Goal: Information Seeking & Learning: Learn about a topic

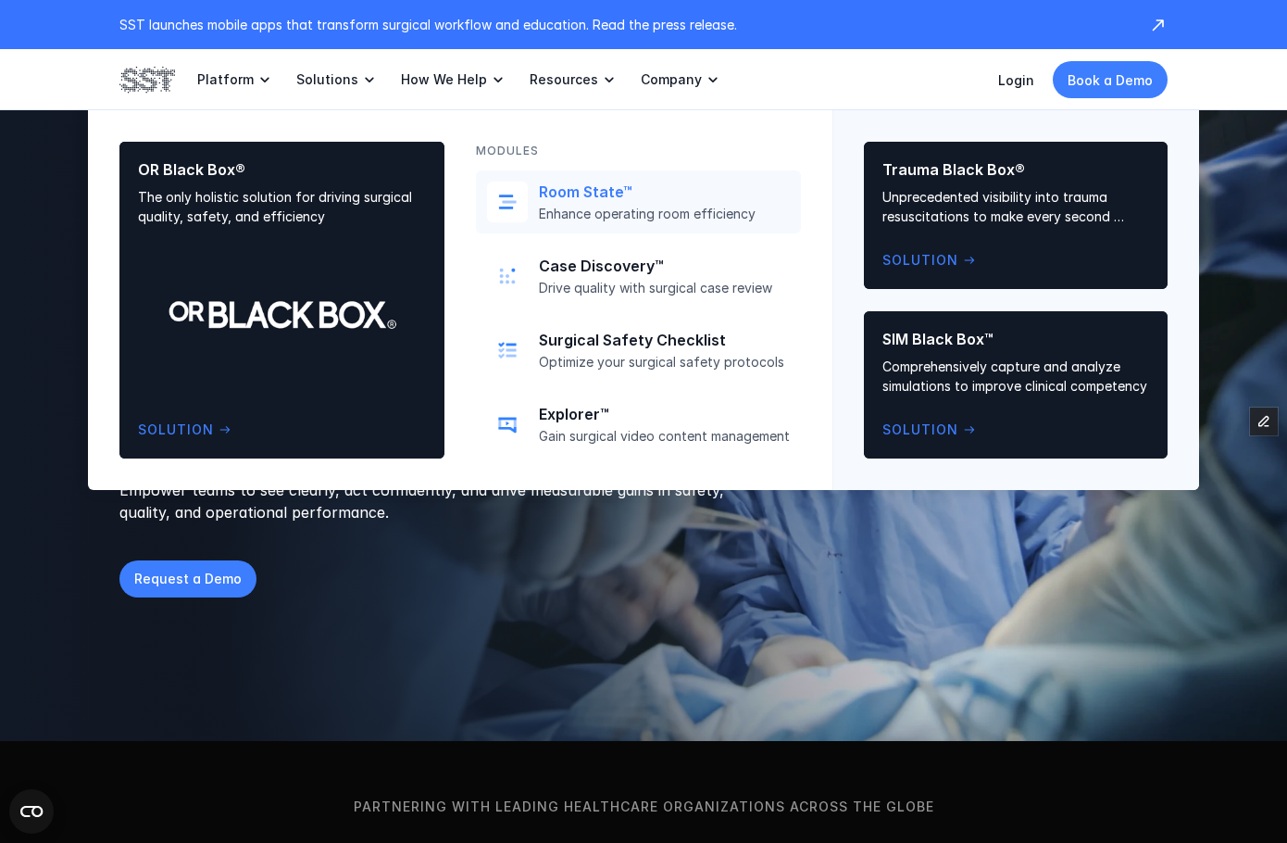
click at [563, 199] on p "Room State™" at bounding box center [664, 191] width 251 height 19
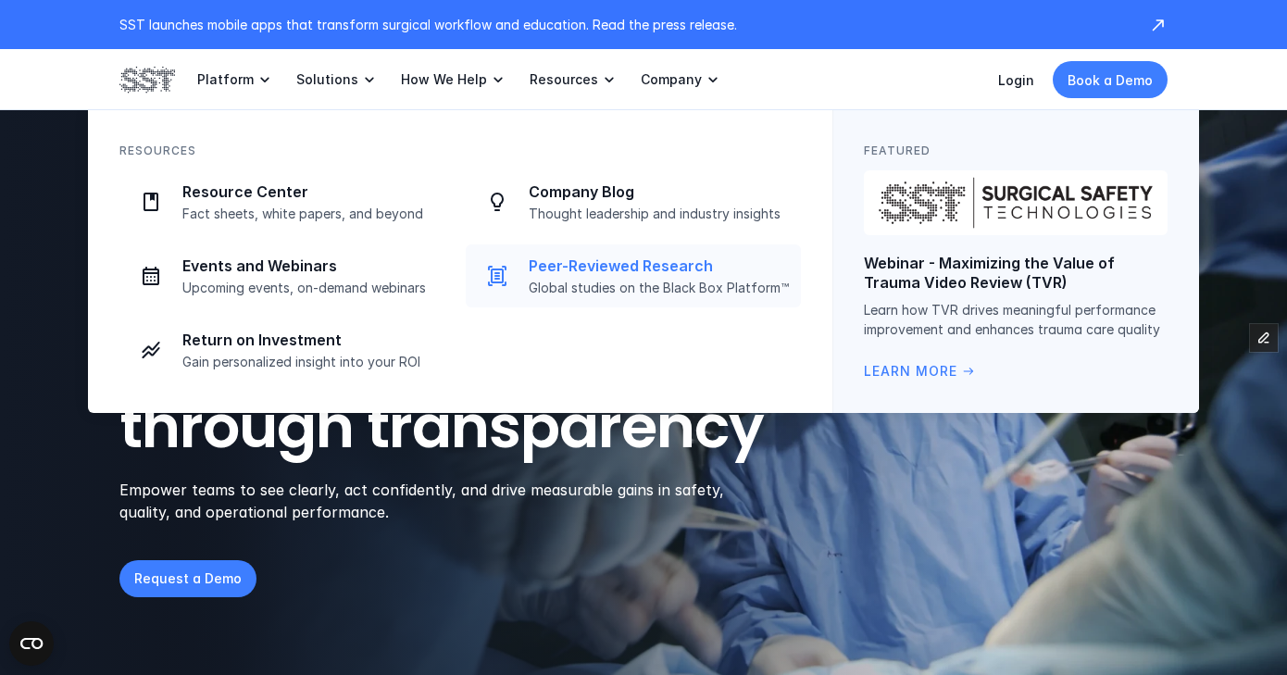
click at [543, 252] on link "Peer-Reviewed Research Global studies on the Black Box Platform™" at bounding box center [633, 275] width 335 height 63
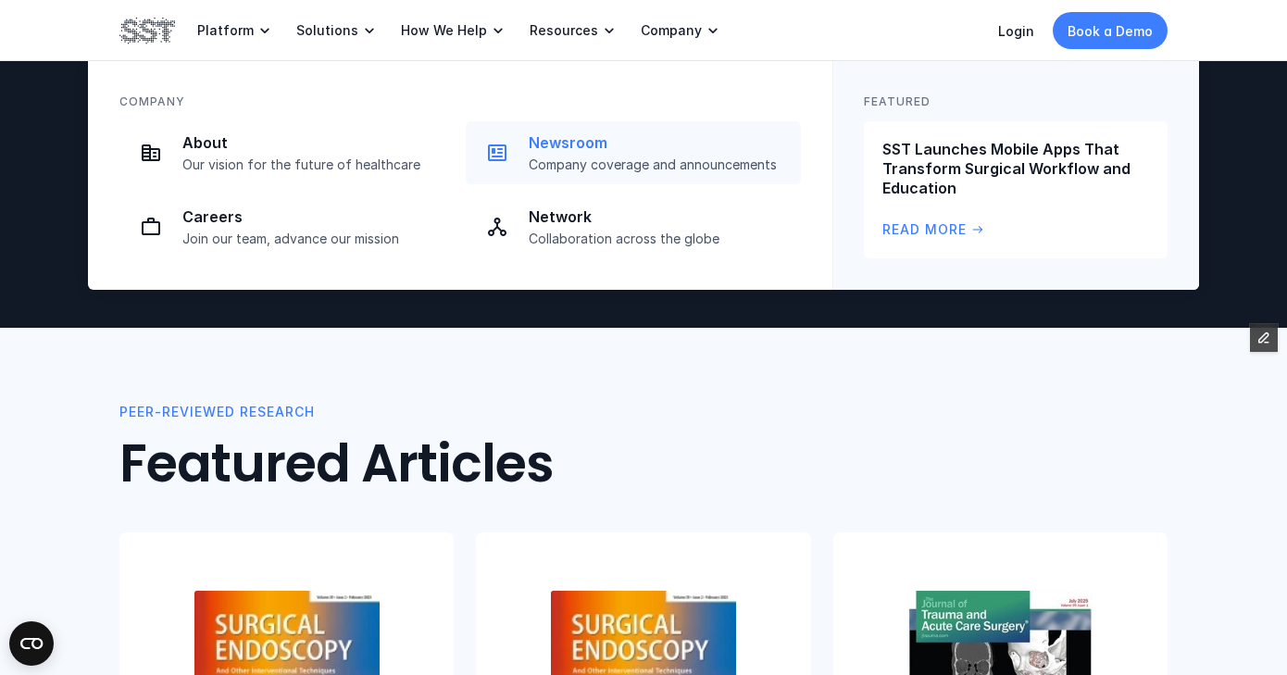
click at [600, 148] on p "Newsroom" at bounding box center [659, 142] width 261 height 19
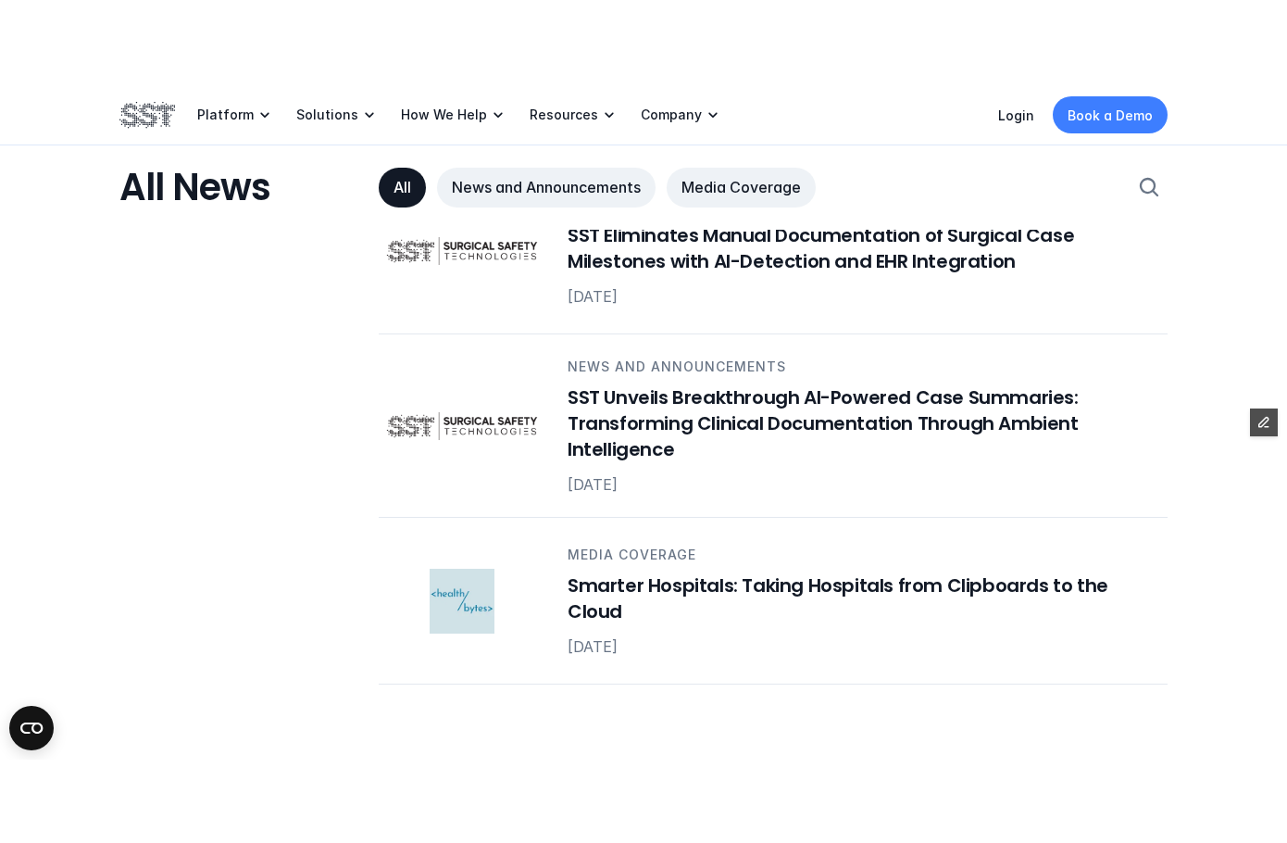
scroll to position [1451, 0]
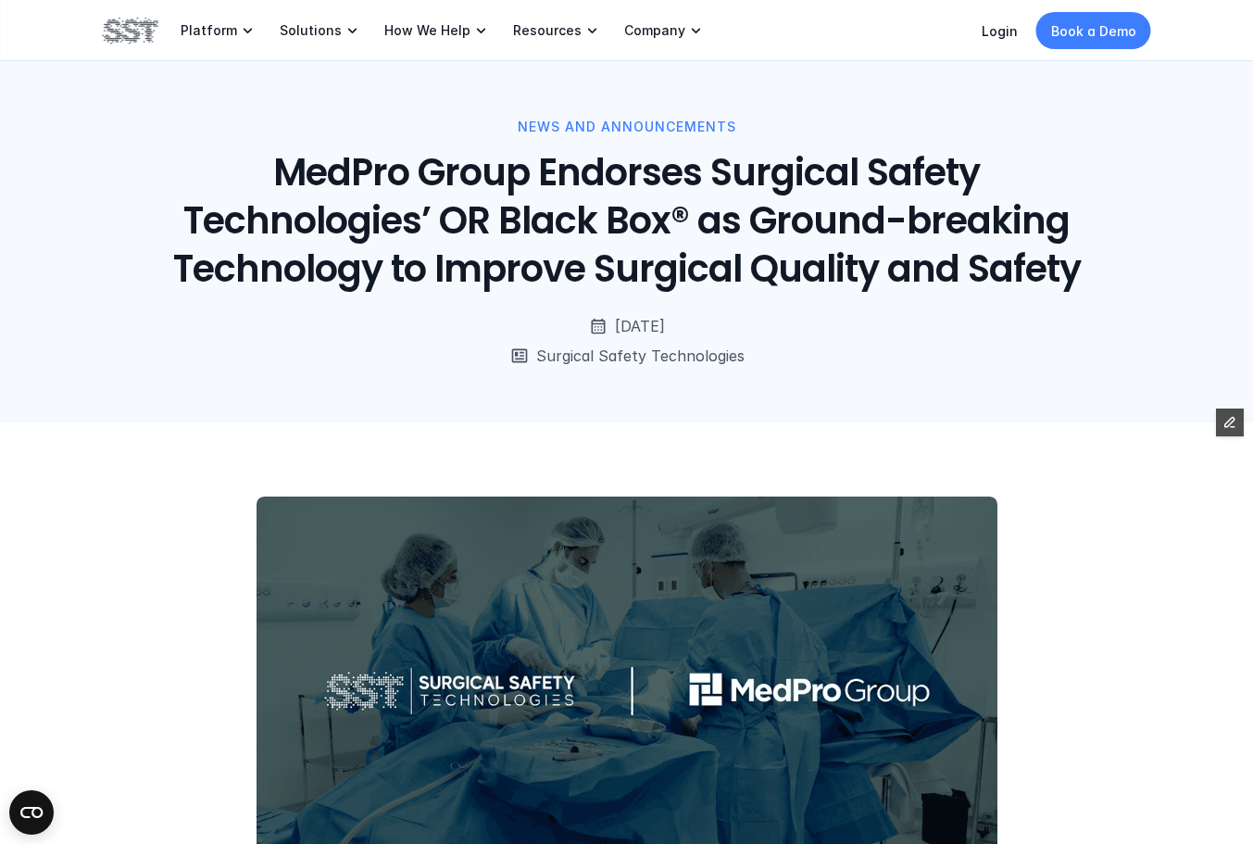
click at [544, 272] on h1 "MedPro Group Endorses Surgical Safety Technologies’ OR Black Box® as Ground-bre…" at bounding box center [627, 220] width 944 height 144
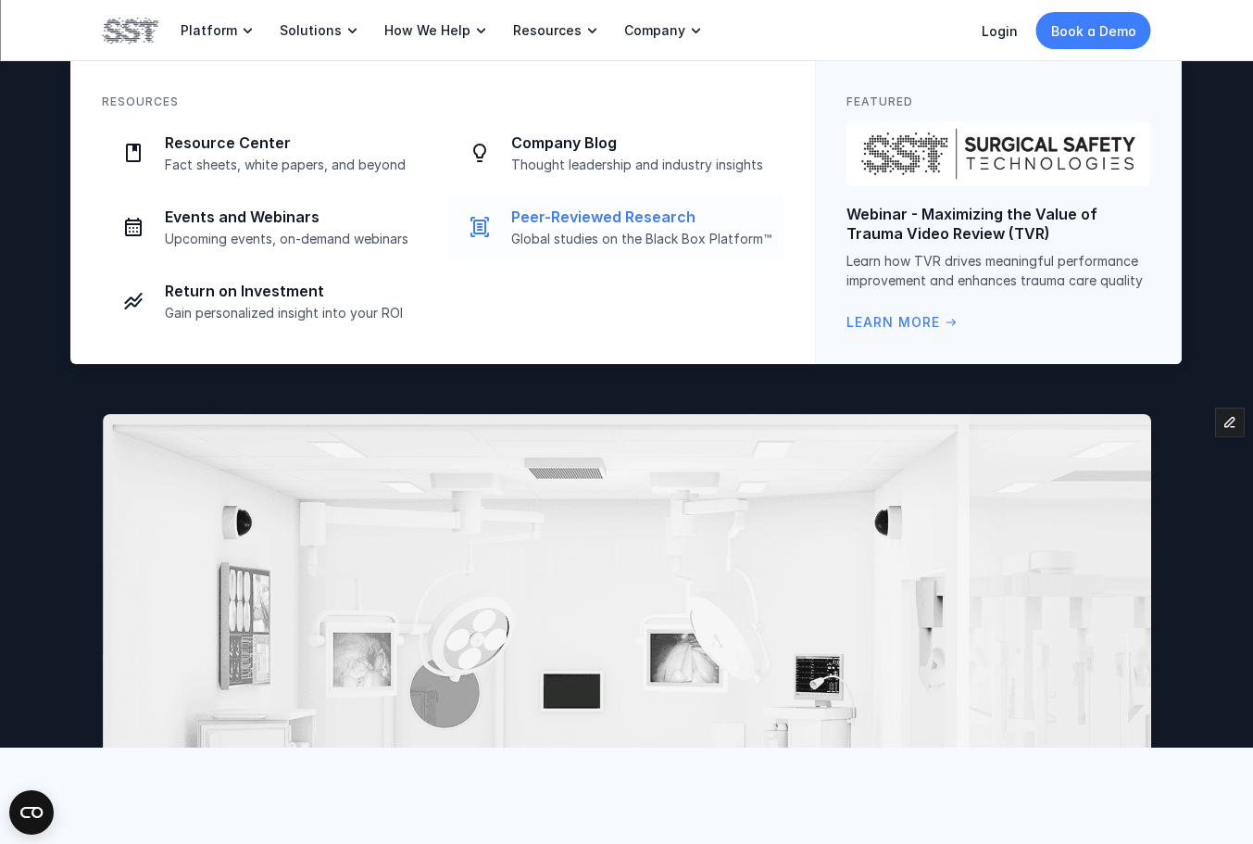
click at [587, 238] on p "Global studies on the Black Box Platform™" at bounding box center [641, 239] width 261 height 17
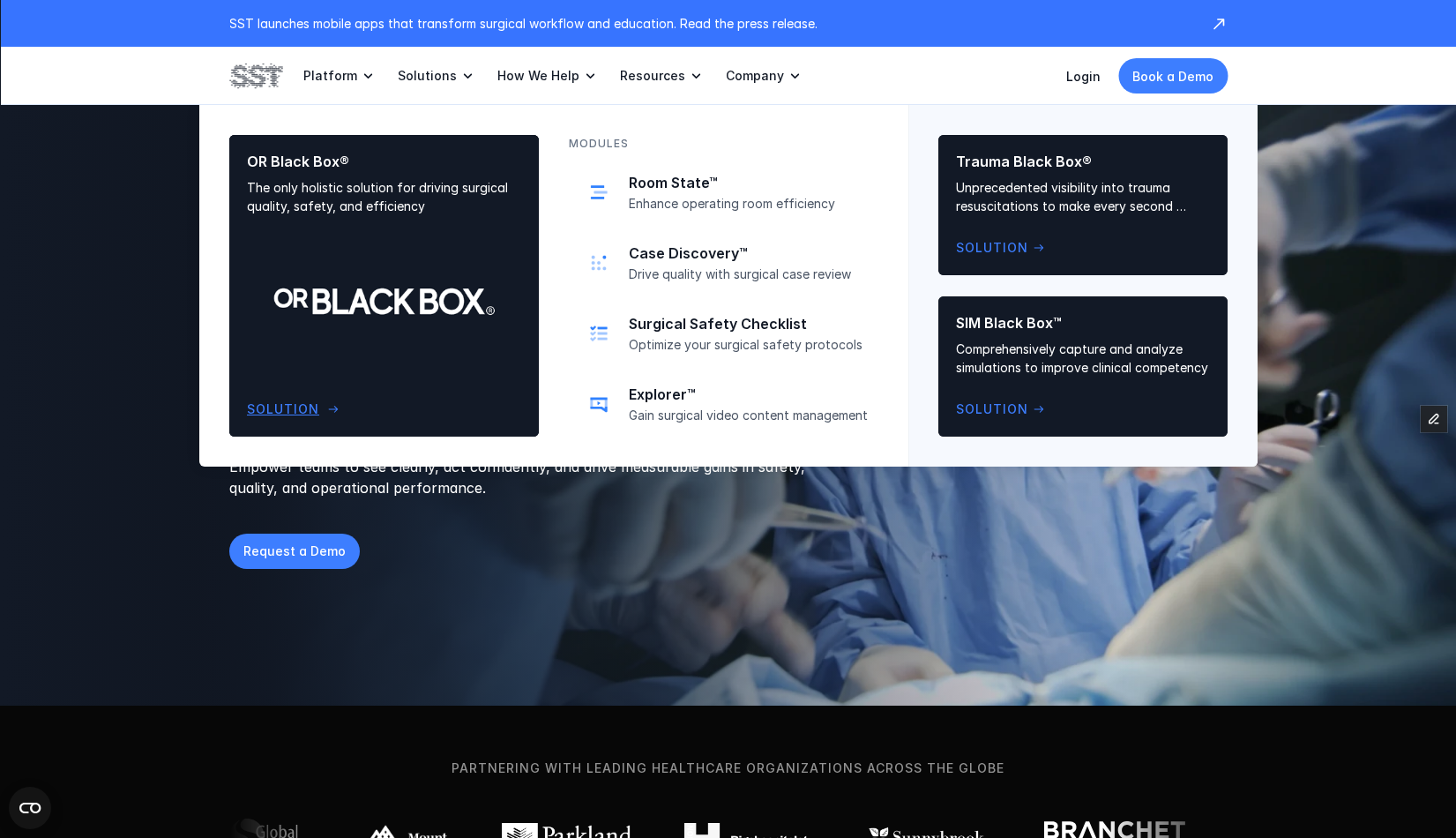
click at [377, 231] on div "OR Black Box® The only holistic solution for driving surgical quality, safety, …" at bounding box center [384, 286] width 274 height 267
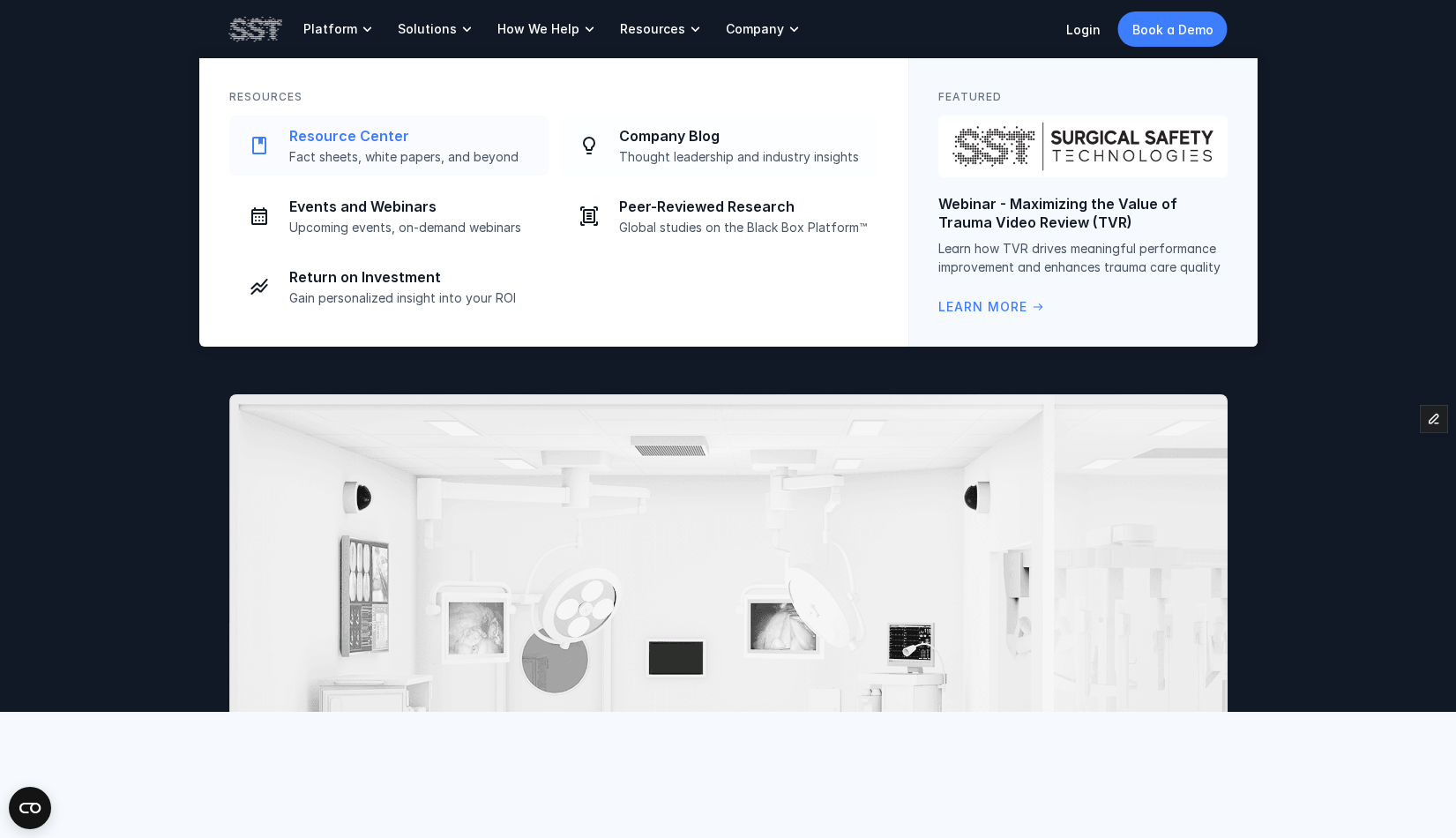
click at [477, 150] on p "Fact sheets, white papers, and beyond" at bounding box center [413, 156] width 249 height 16
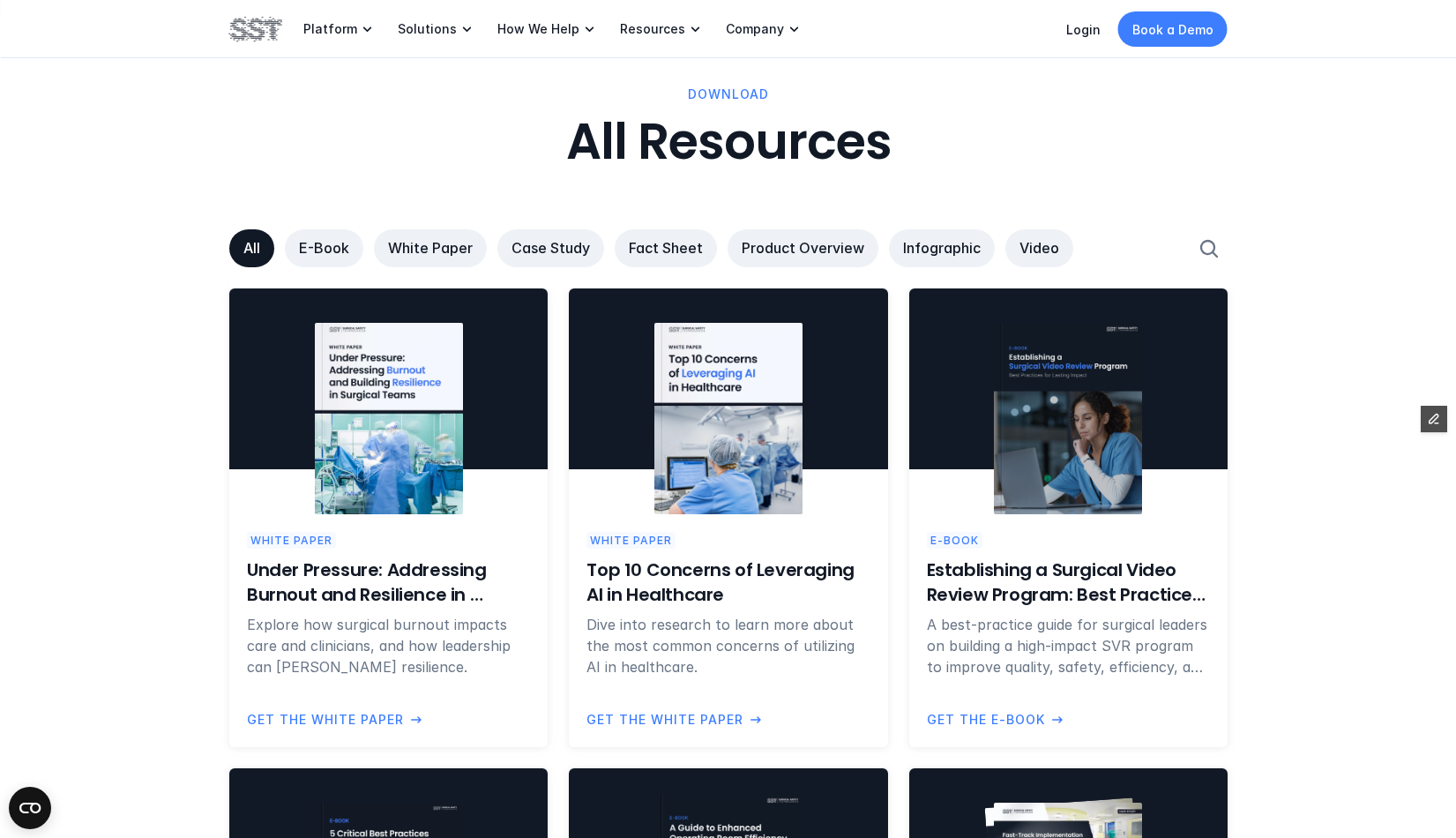
scroll to position [1018, 0]
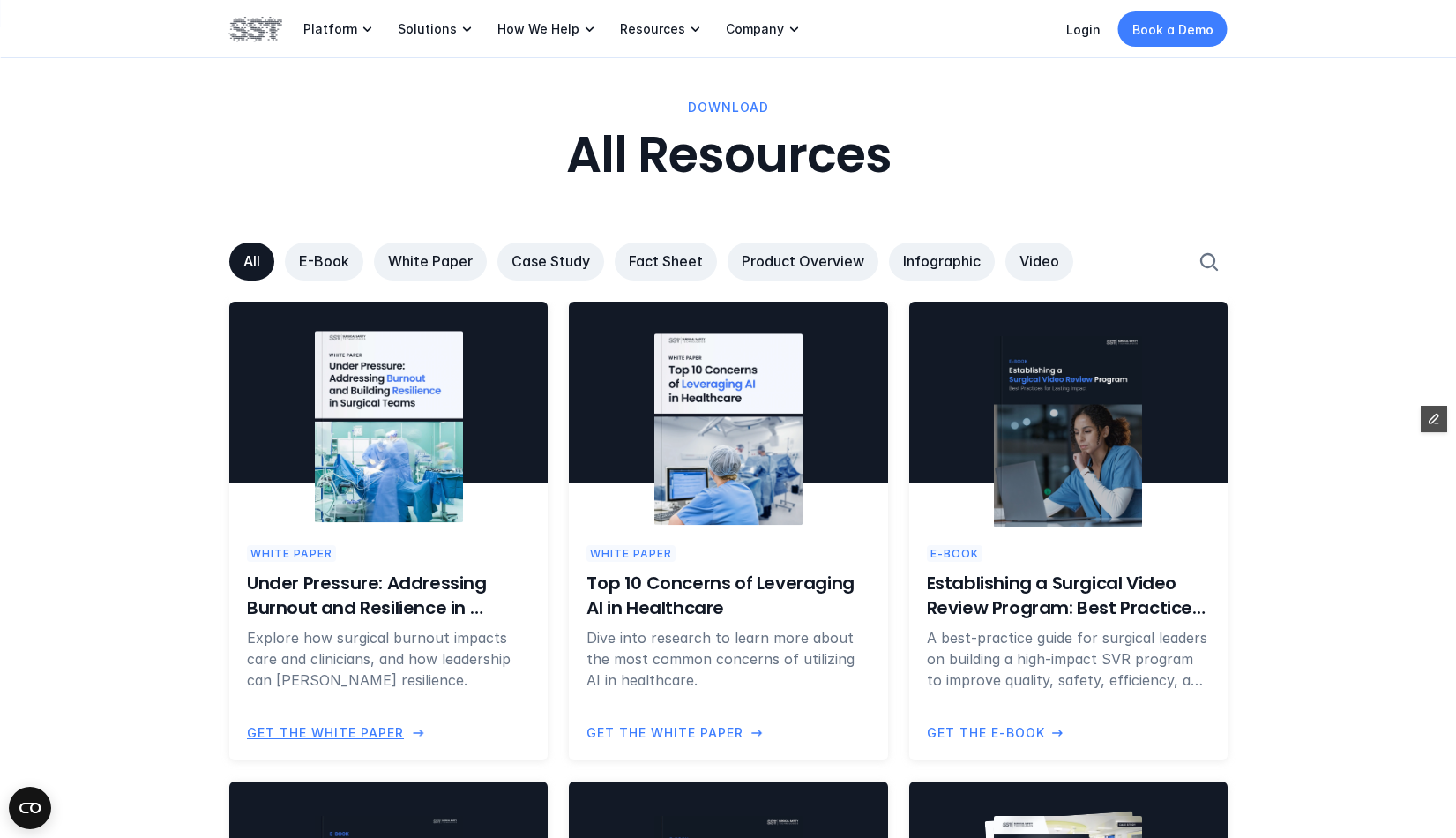
click at [278, 537] on div "White Paper Under Pressure: Addressing Burnout and Resilience in Surgical Teams…" at bounding box center [389, 644] width 318 height 232
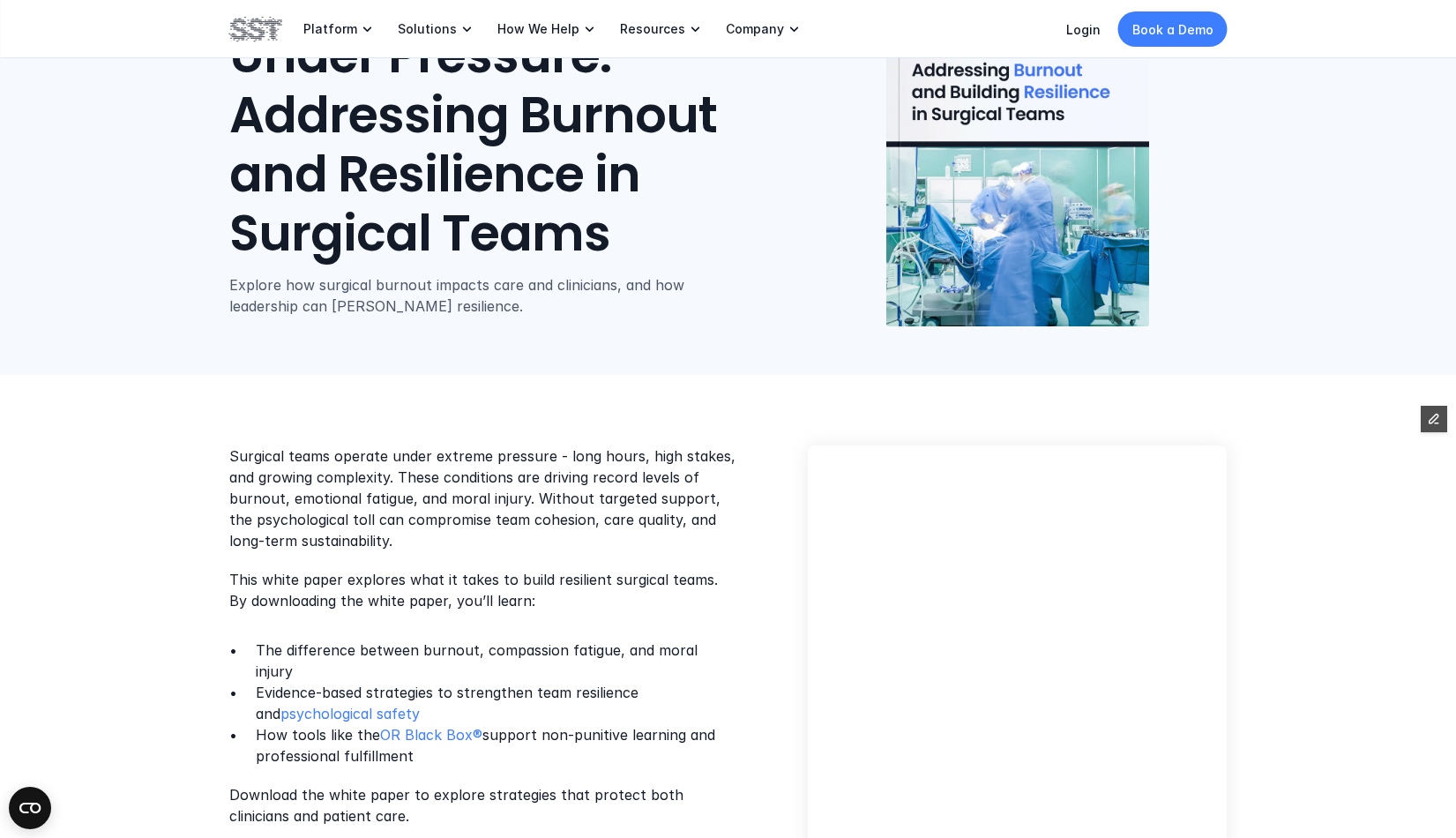
scroll to position [334, 0]
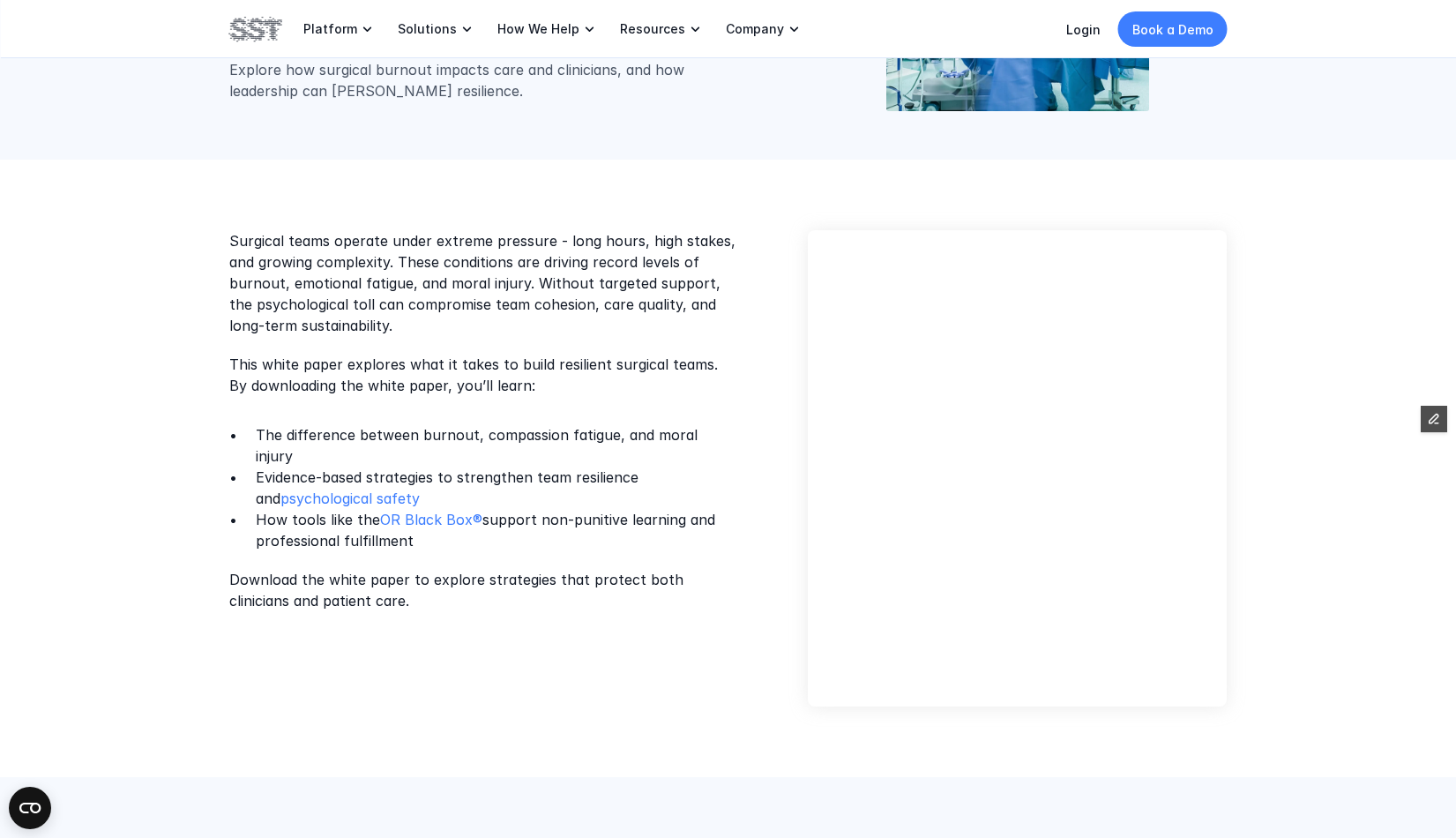
drag, startPoint x: 494, startPoint y: 600, endPoint x: 149, endPoint y: 229, distance: 506.6
click at [149, 229] on div "Surgical teams operate under extreme pressure - long hours, high stakes, and gr…" at bounding box center [728, 469] width 1456 height 617
copy div "Surgical teams operate under extreme pressure - long hours, high stakes, and gr…"
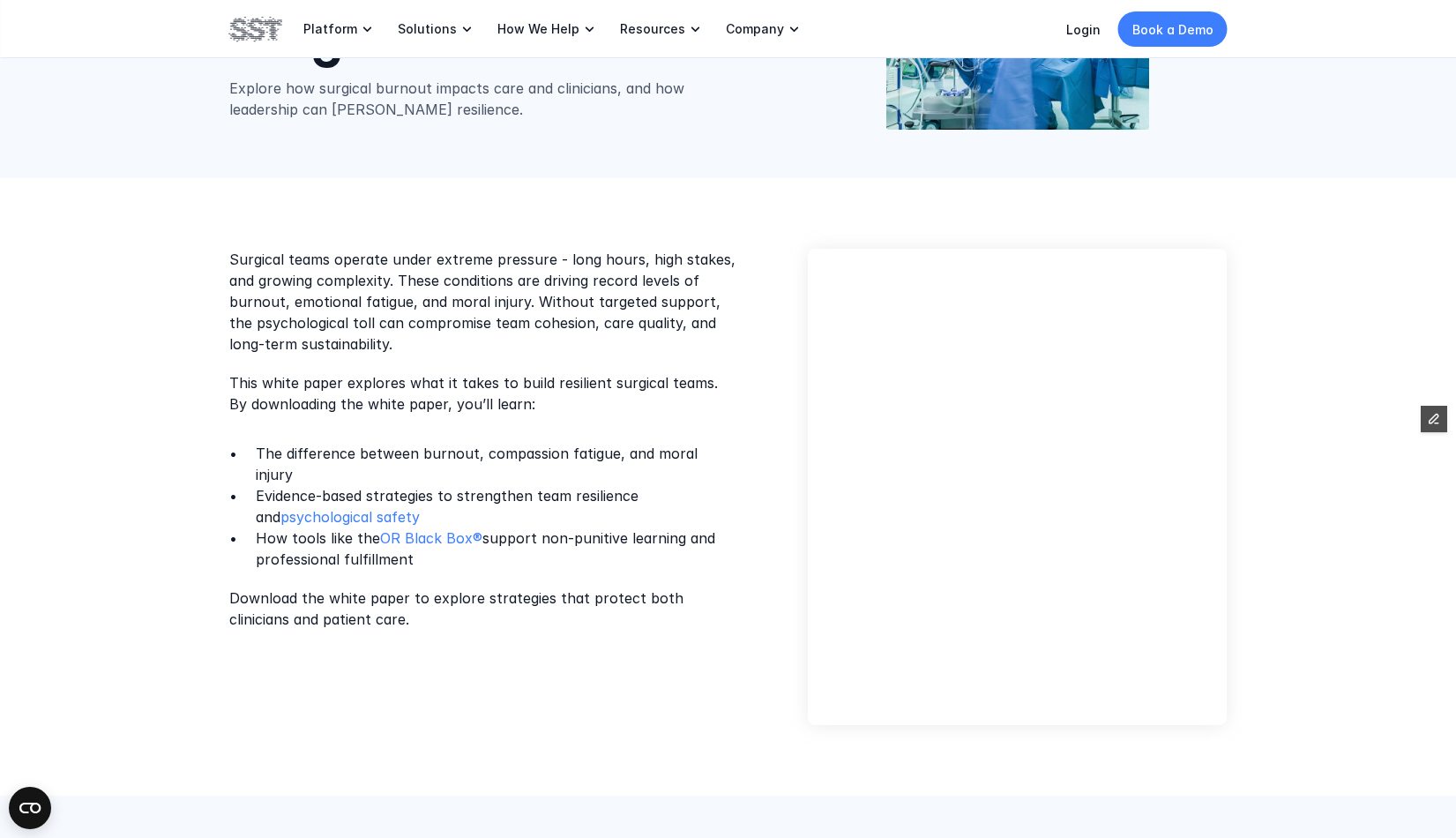
scroll to position [299, 0]
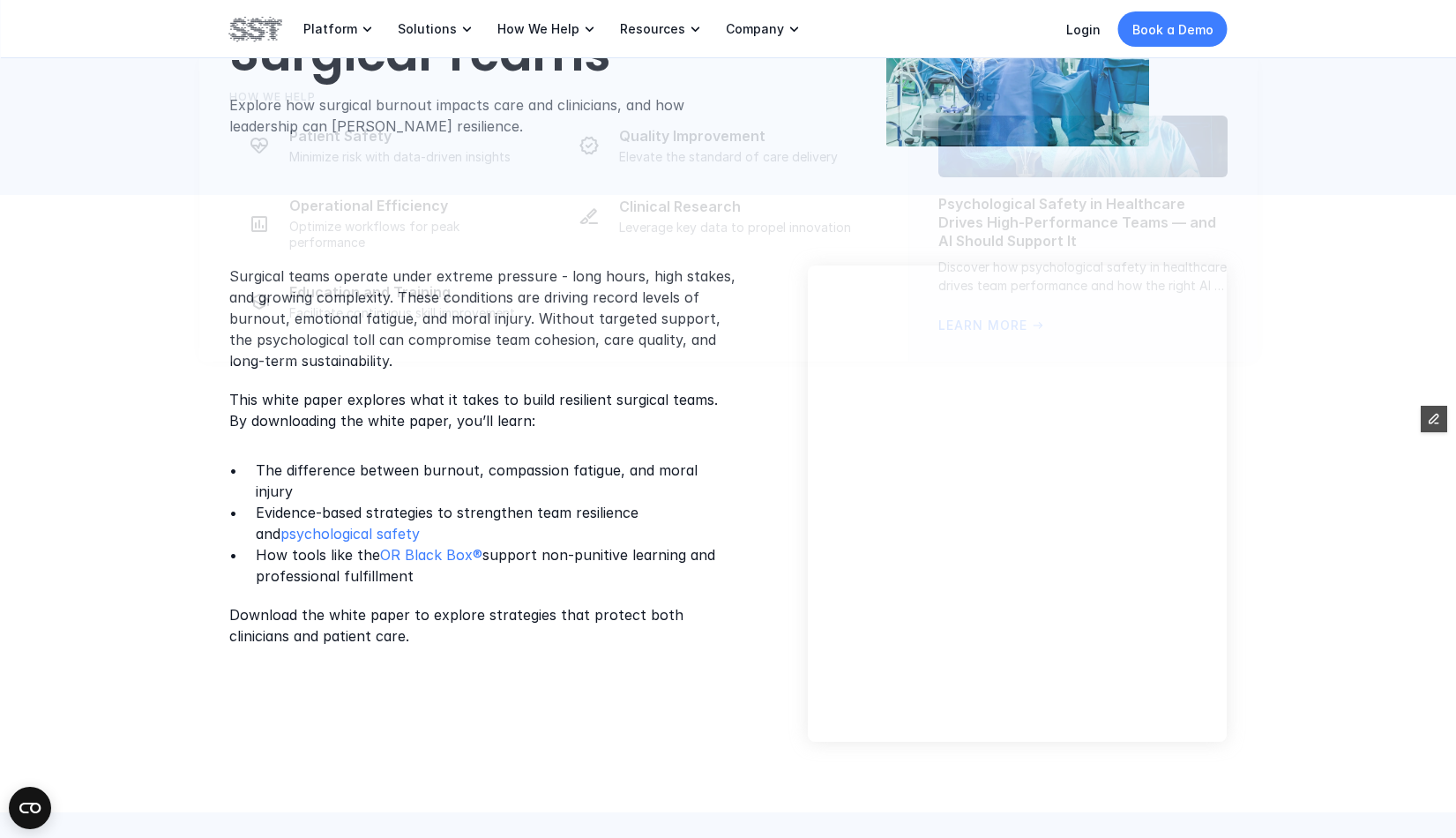
click at [454, 669] on div "Surgical teams operate under extreme pressure - long hours, high stakes, and gr…" at bounding box center [728, 504] width 998 height 476
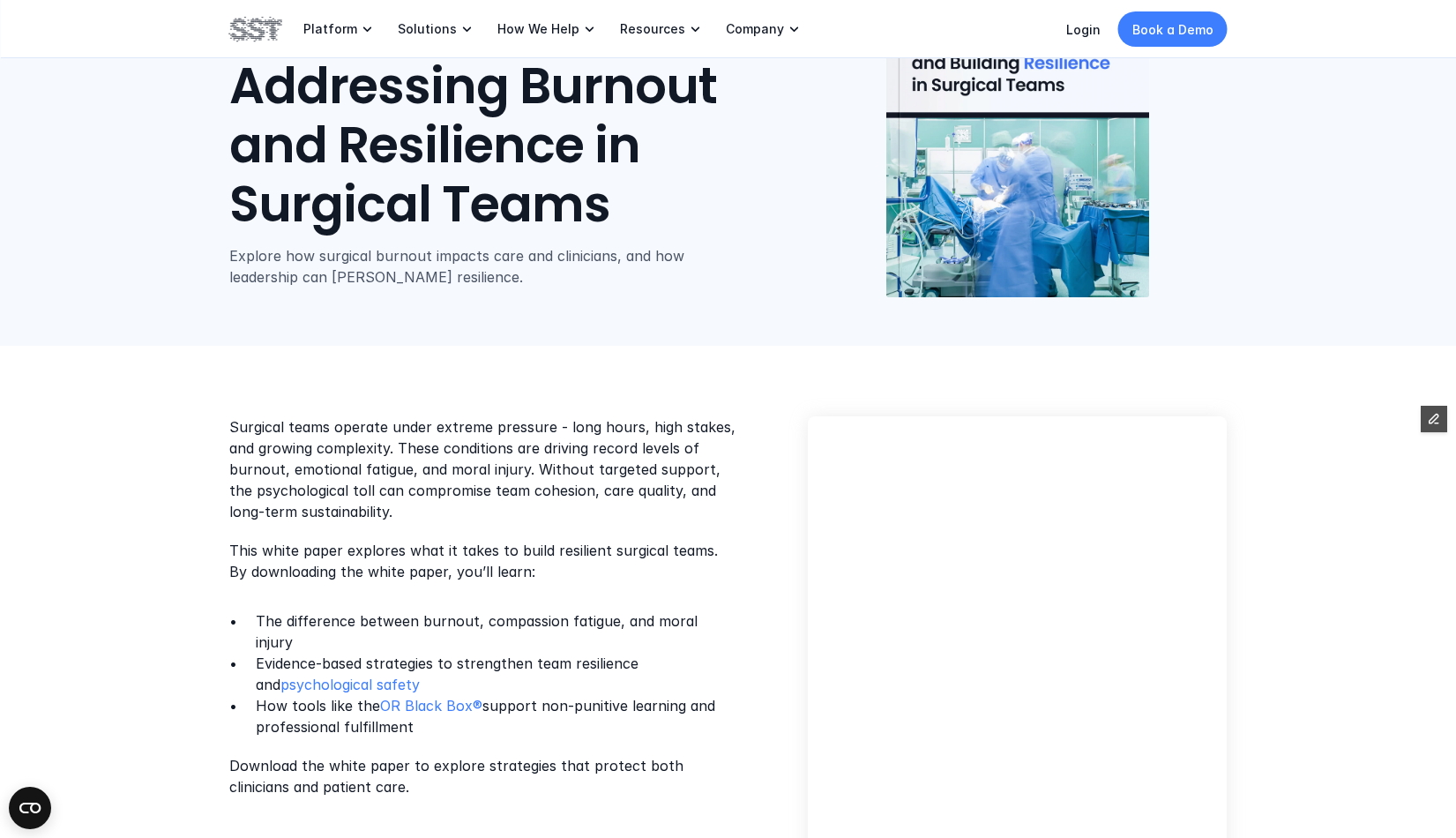
scroll to position [148, 0]
drag, startPoint x: 434, startPoint y: 772, endPoint x: 242, endPoint y: 66, distance: 731.6
copy div "Addressing Burnout and Resilience in Surgical Teams Explore how surgical burnou…"
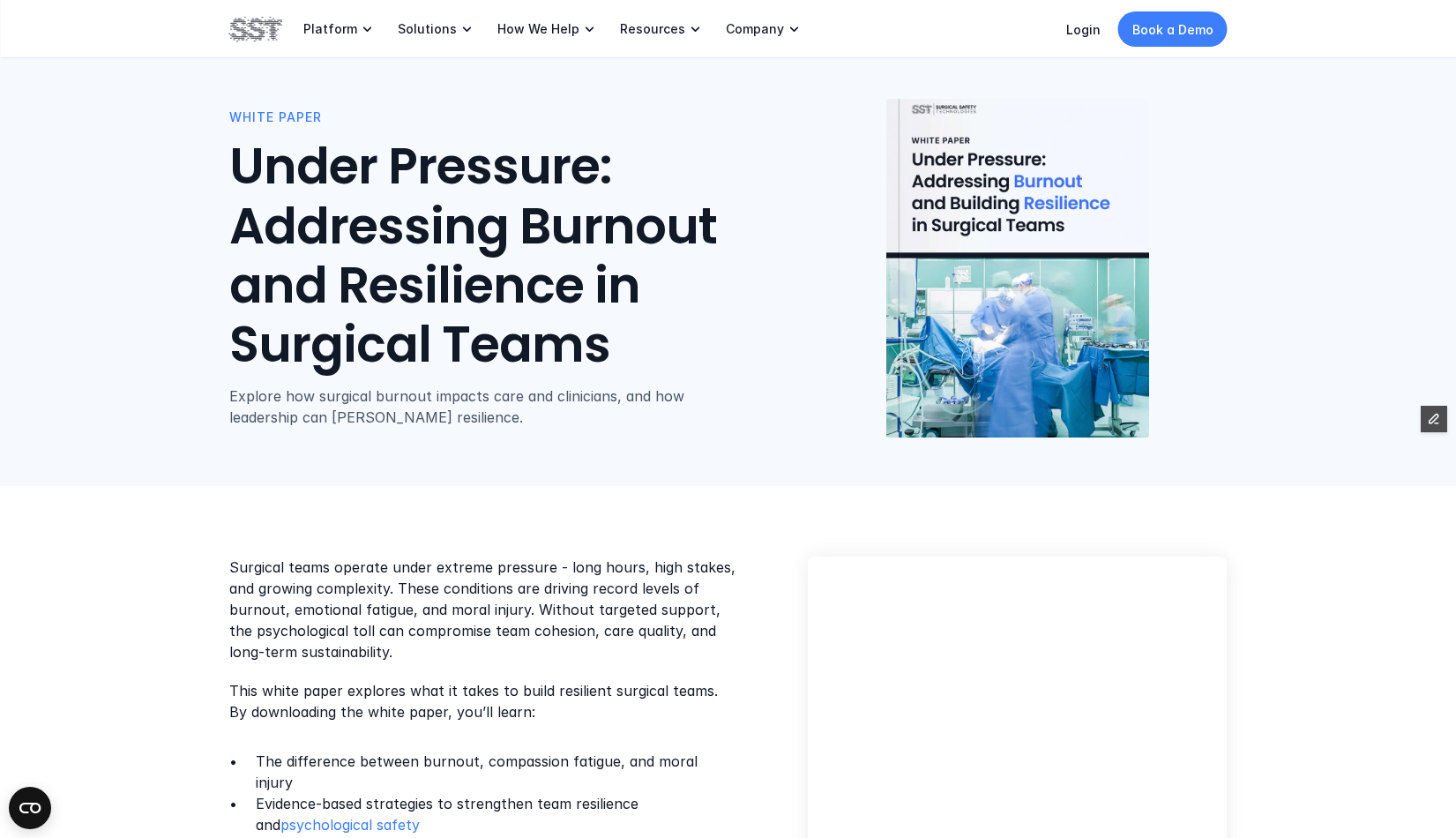
scroll to position [0, 0]
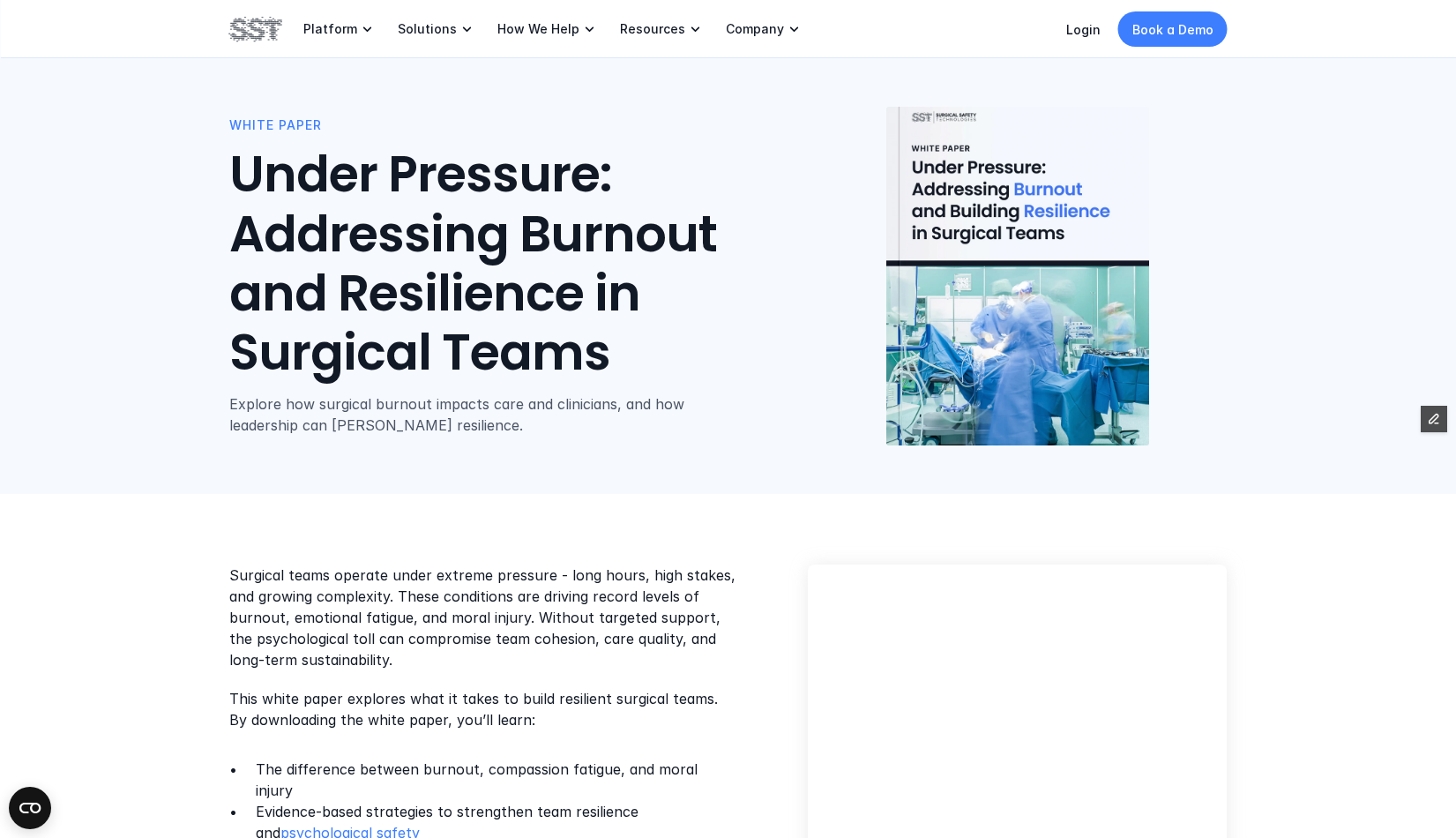
click at [295, 198] on h1 "Under Pressure: Addressing Burnout and Resilience in Surgical Teams" at bounding box center [519, 265] width 579 height 237
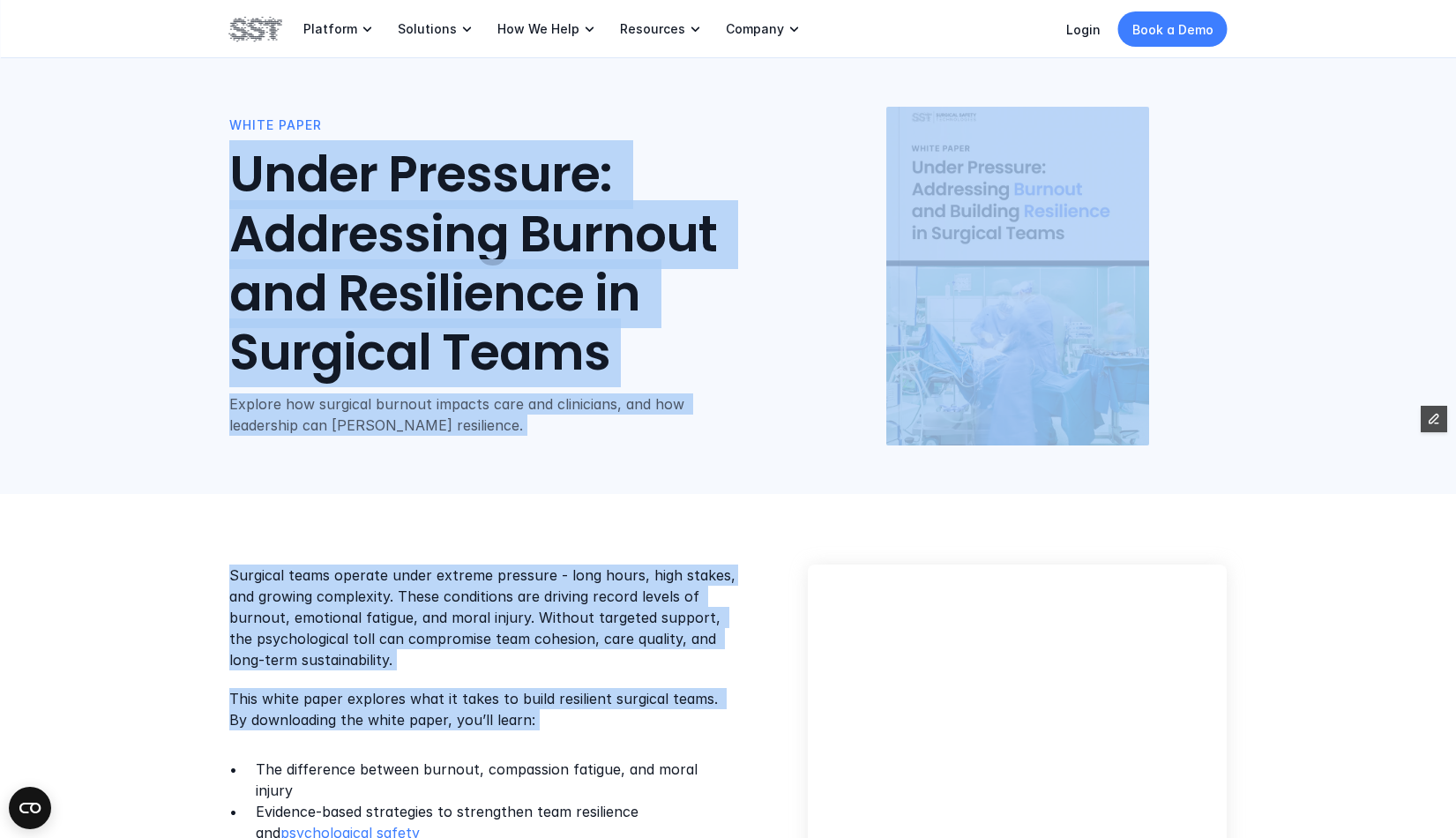
scroll to position [374, 0]
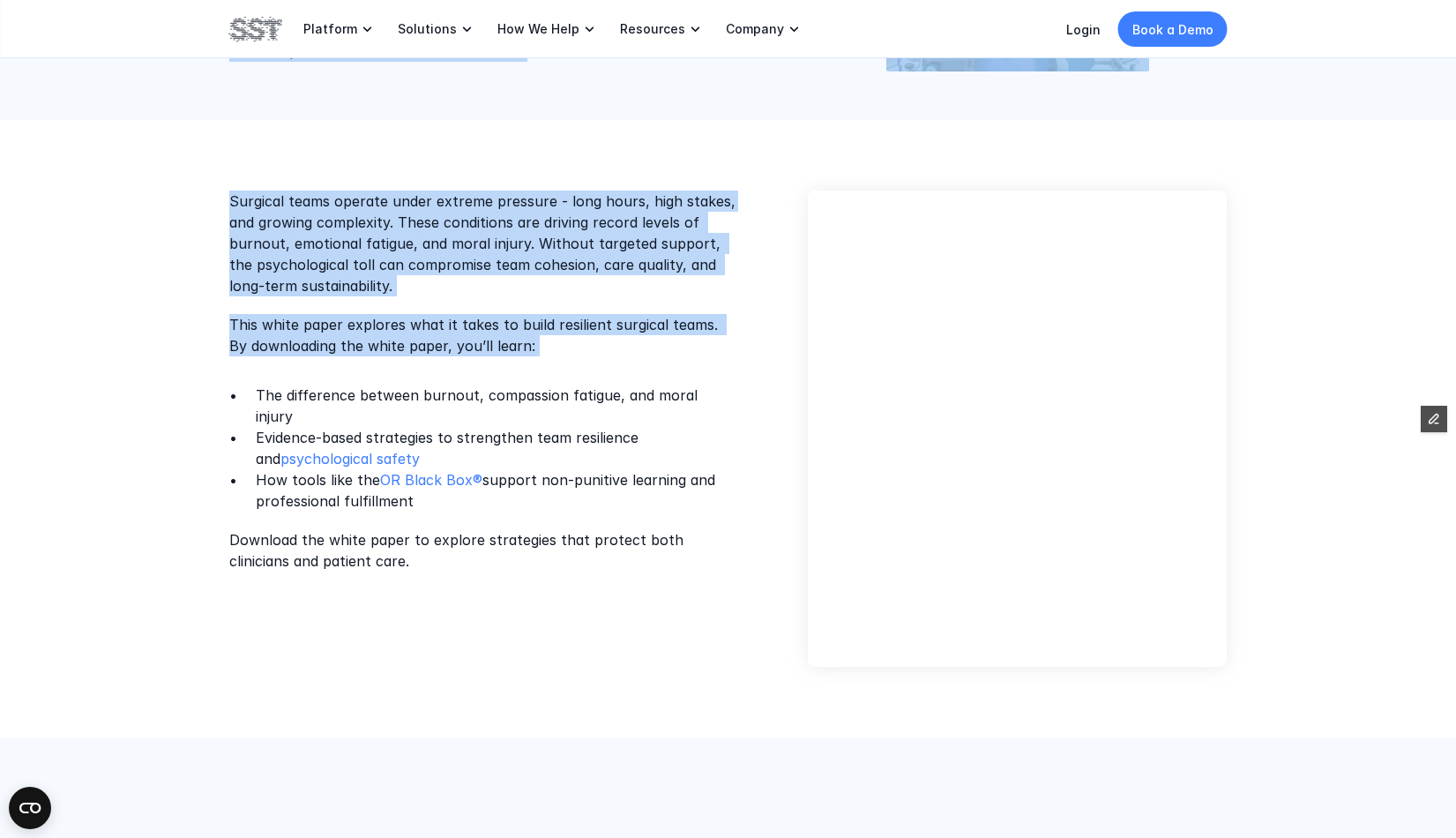
drag, startPoint x: 209, startPoint y: 162, endPoint x: 613, endPoint y: 579, distance: 580.6
copy div "Under Pressure: Addressing Burnout and Resilience in Surgical Teams Explore how…"
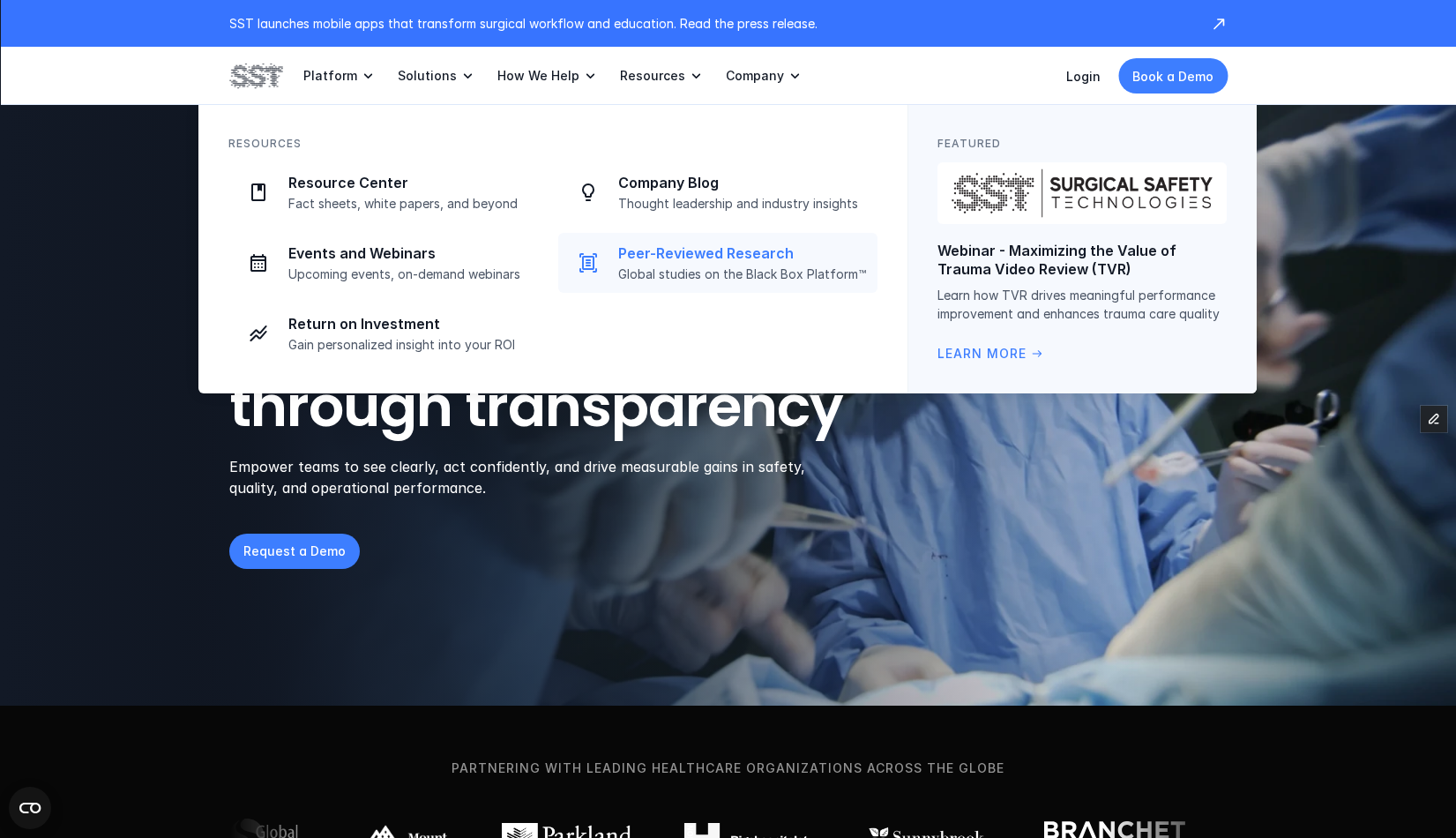
click at [665, 267] on p "Global studies on the Black Box Platform™" at bounding box center [742, 274] width 249 height 16
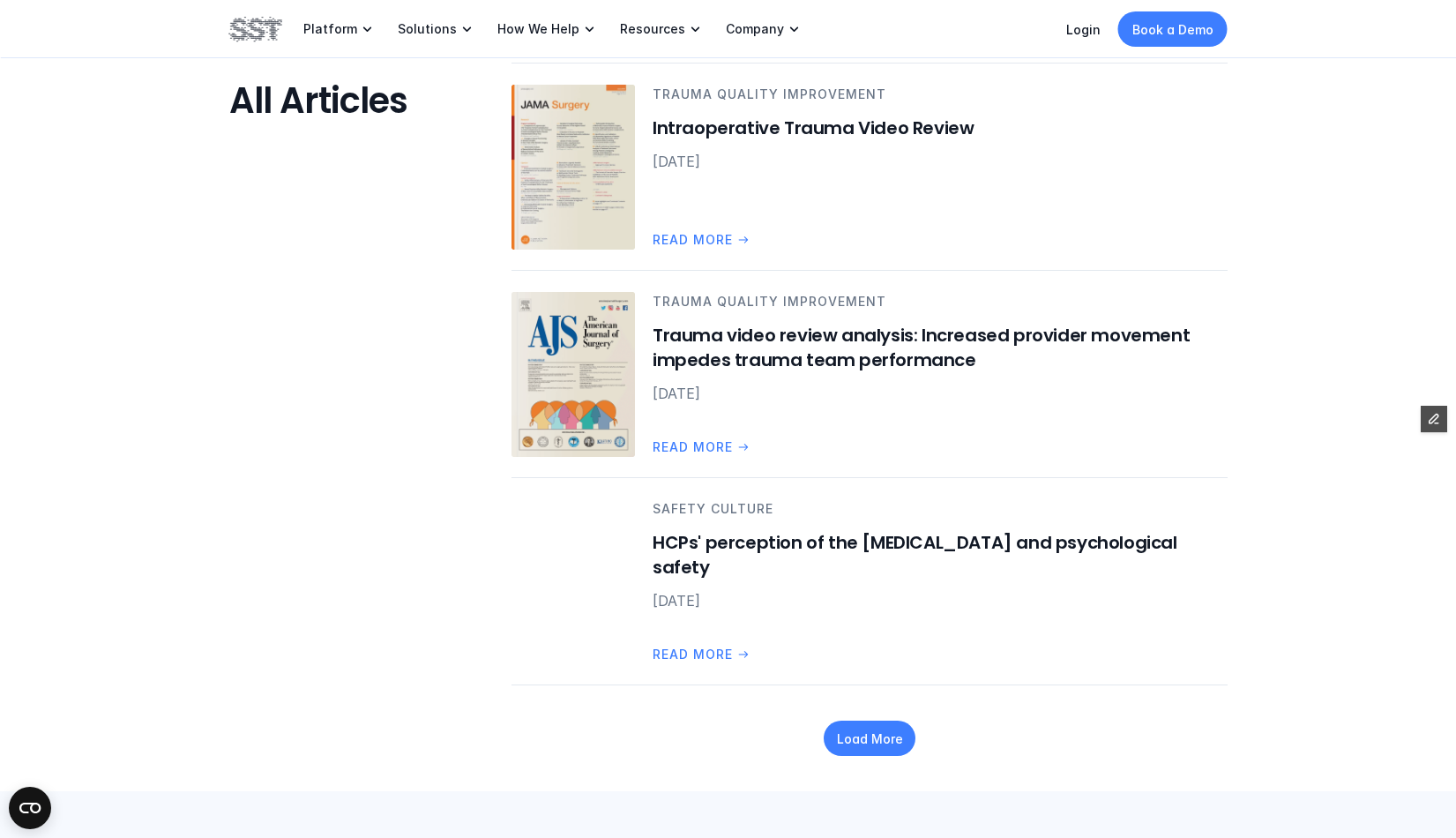
scroll to position [2114, 0]
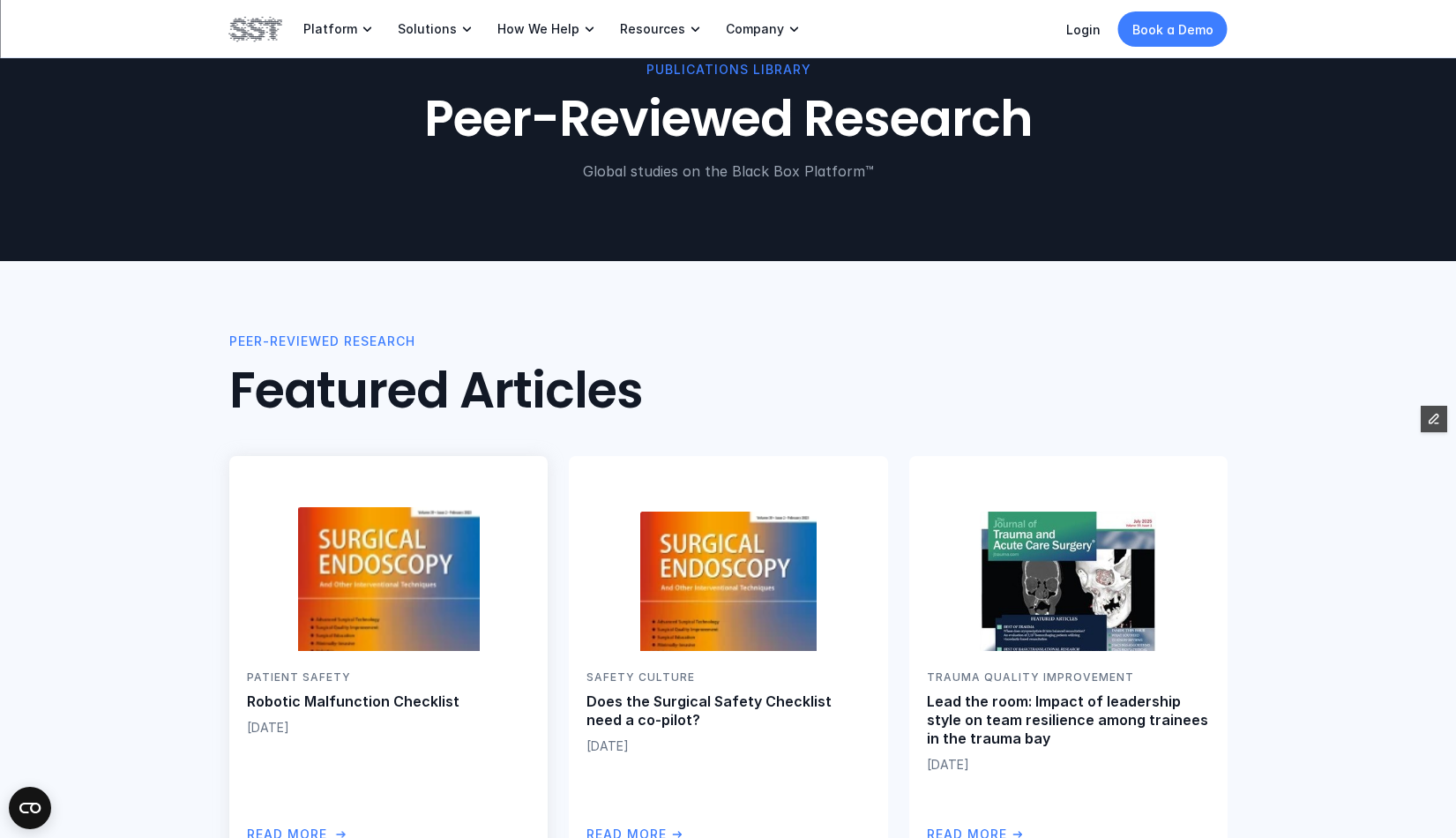
scroll to position [0, 0]
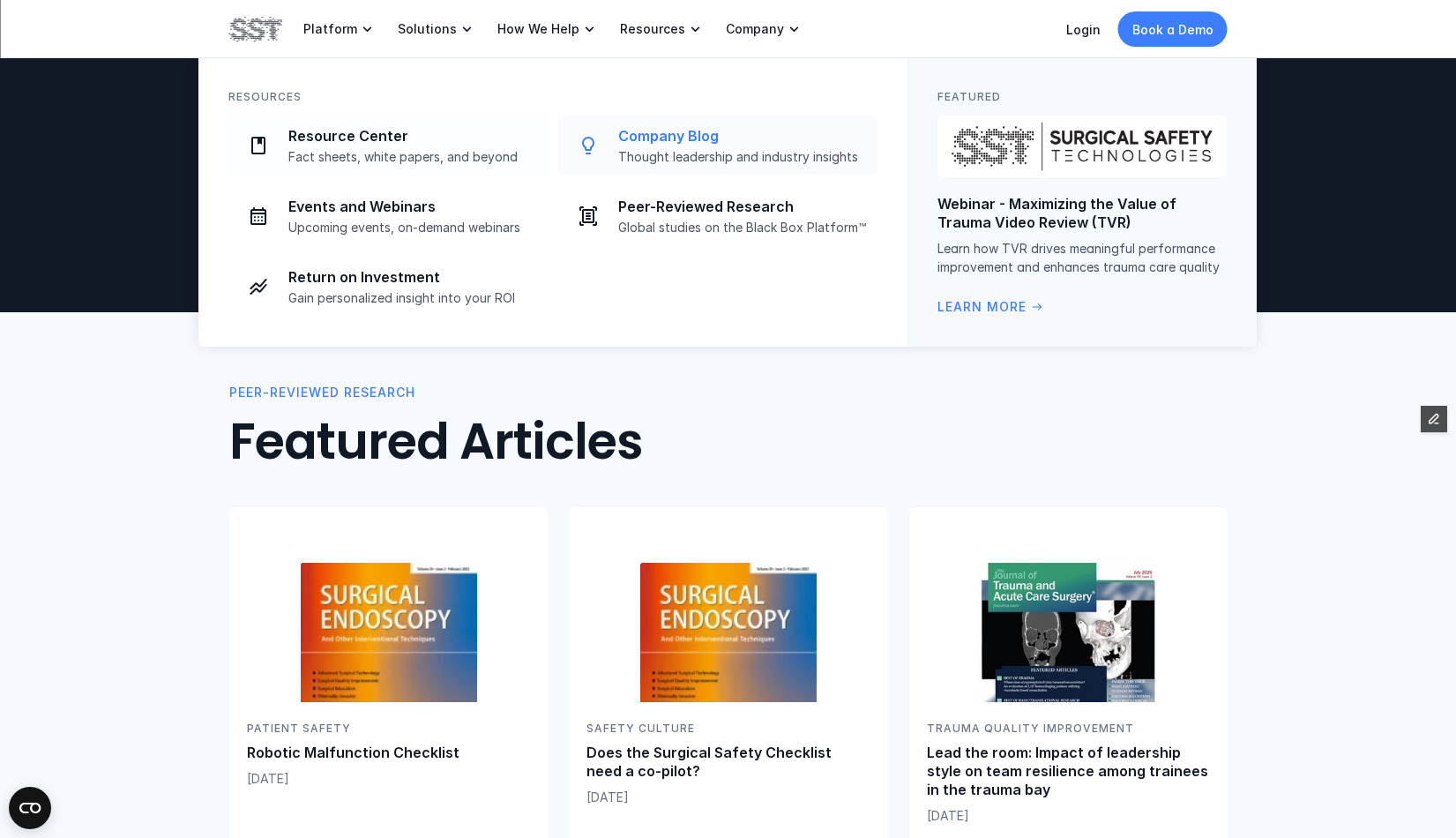
click at [627, 142] on p "Company Blog" at bounding box center [742, 135] width 249 height 18
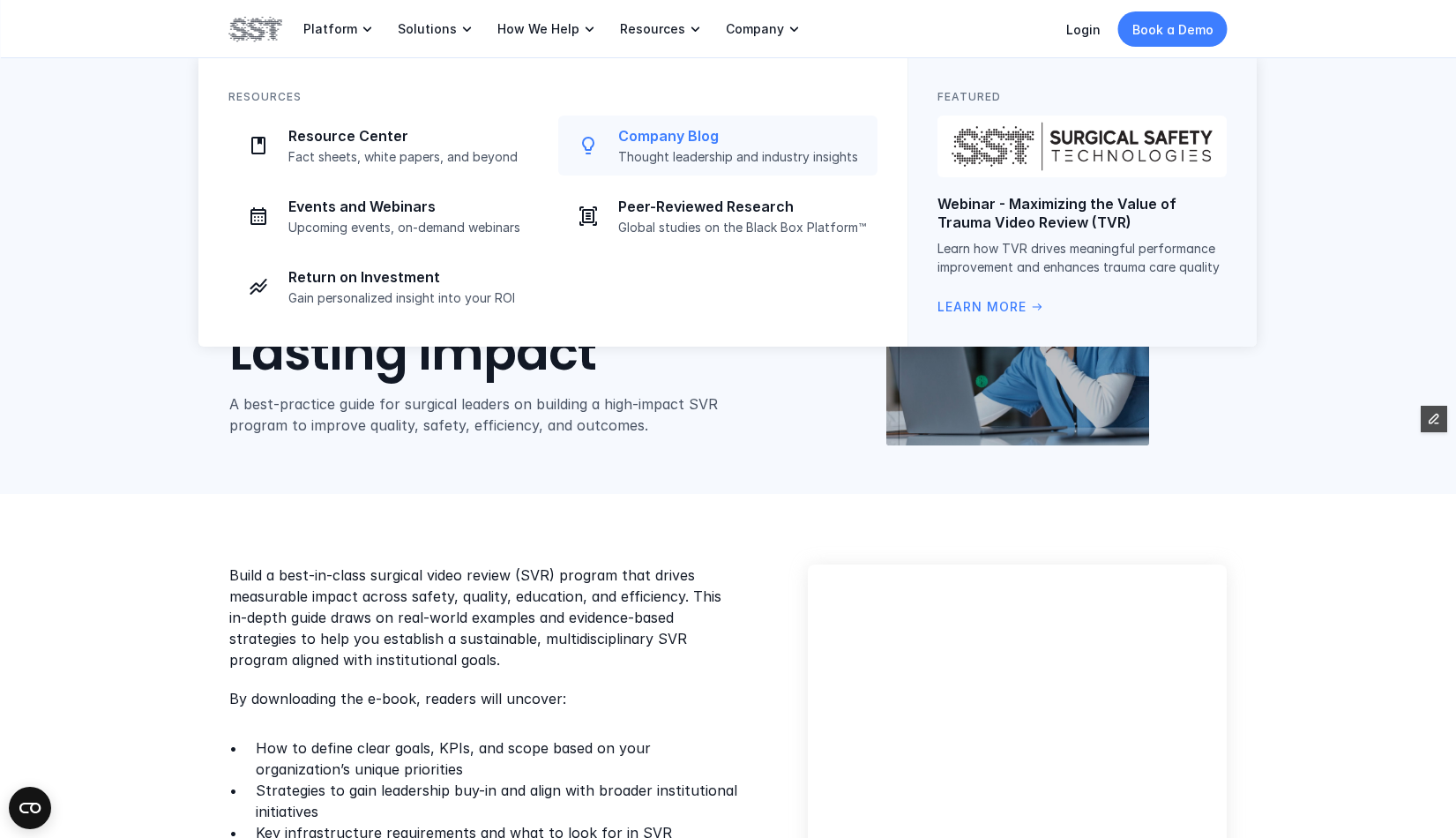
click at [671, 139] on p "Company Blog" at bounding box center [742, 135] width 249 height 18
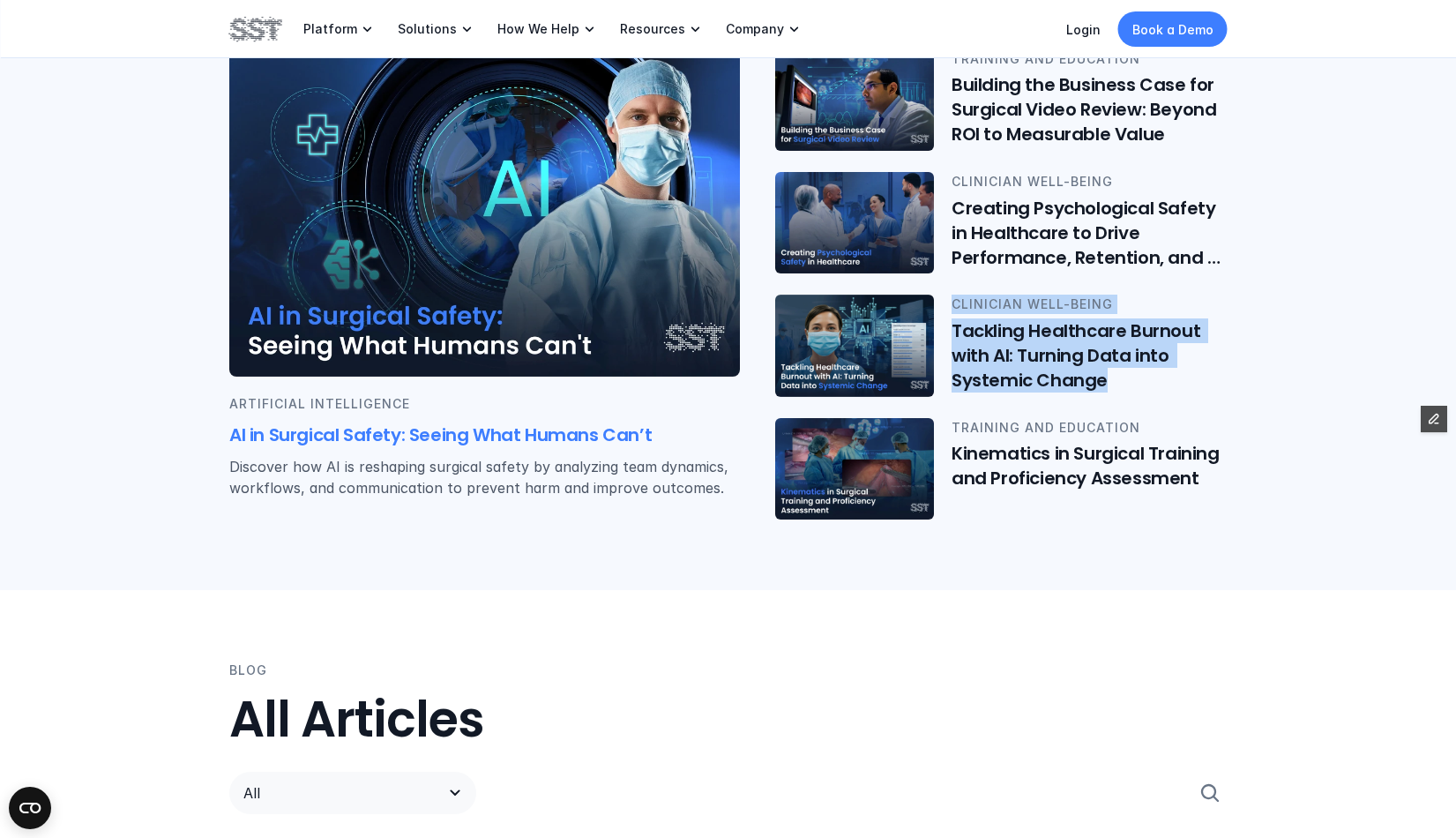
scroll to position [459, 0]
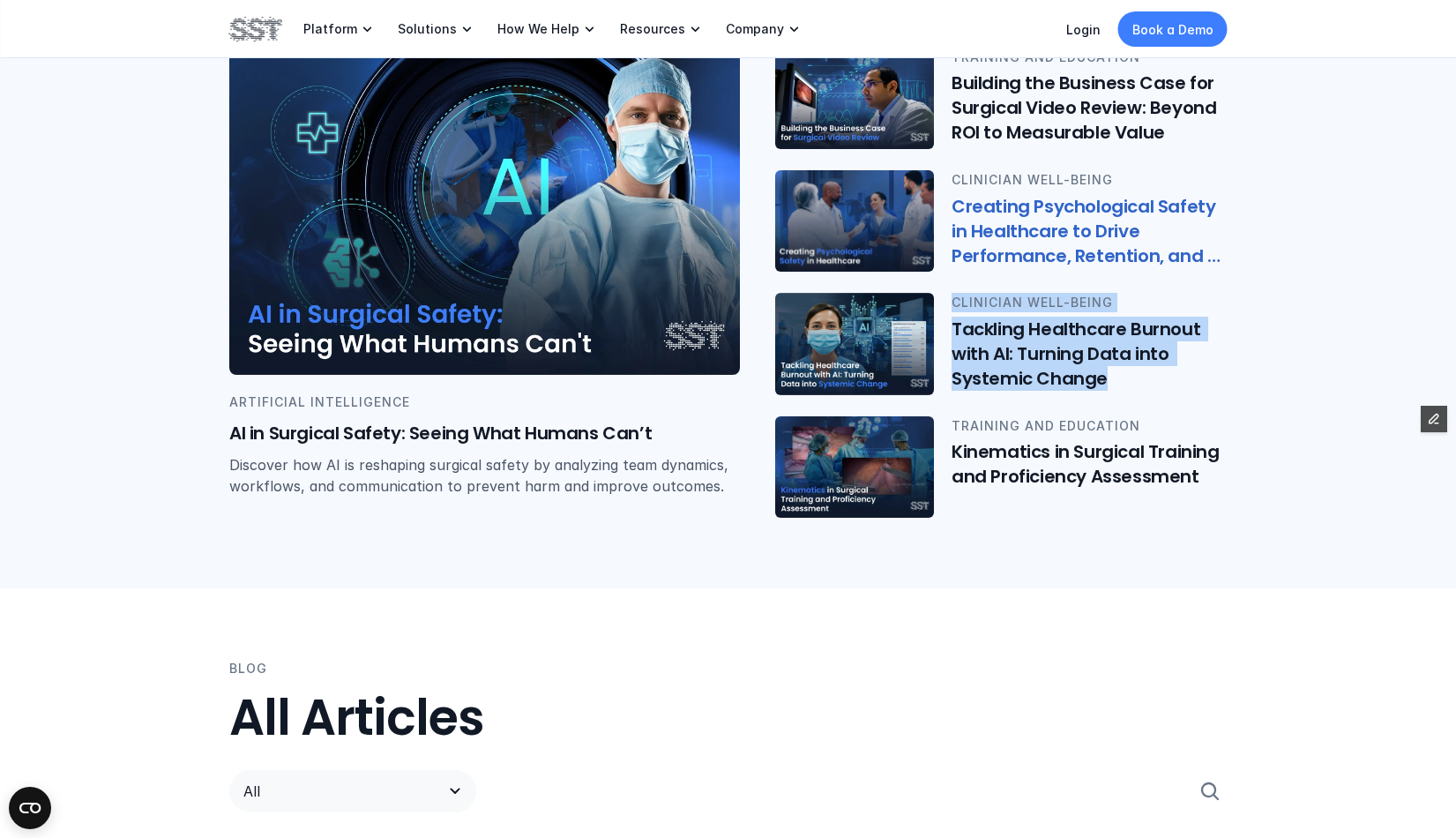
click at [1102, 217] on h6 "Creating Psychological Safety in Healthcare to Drive Performance, Retention, an…" at bounding box center [1089, 231] width 276 height 74
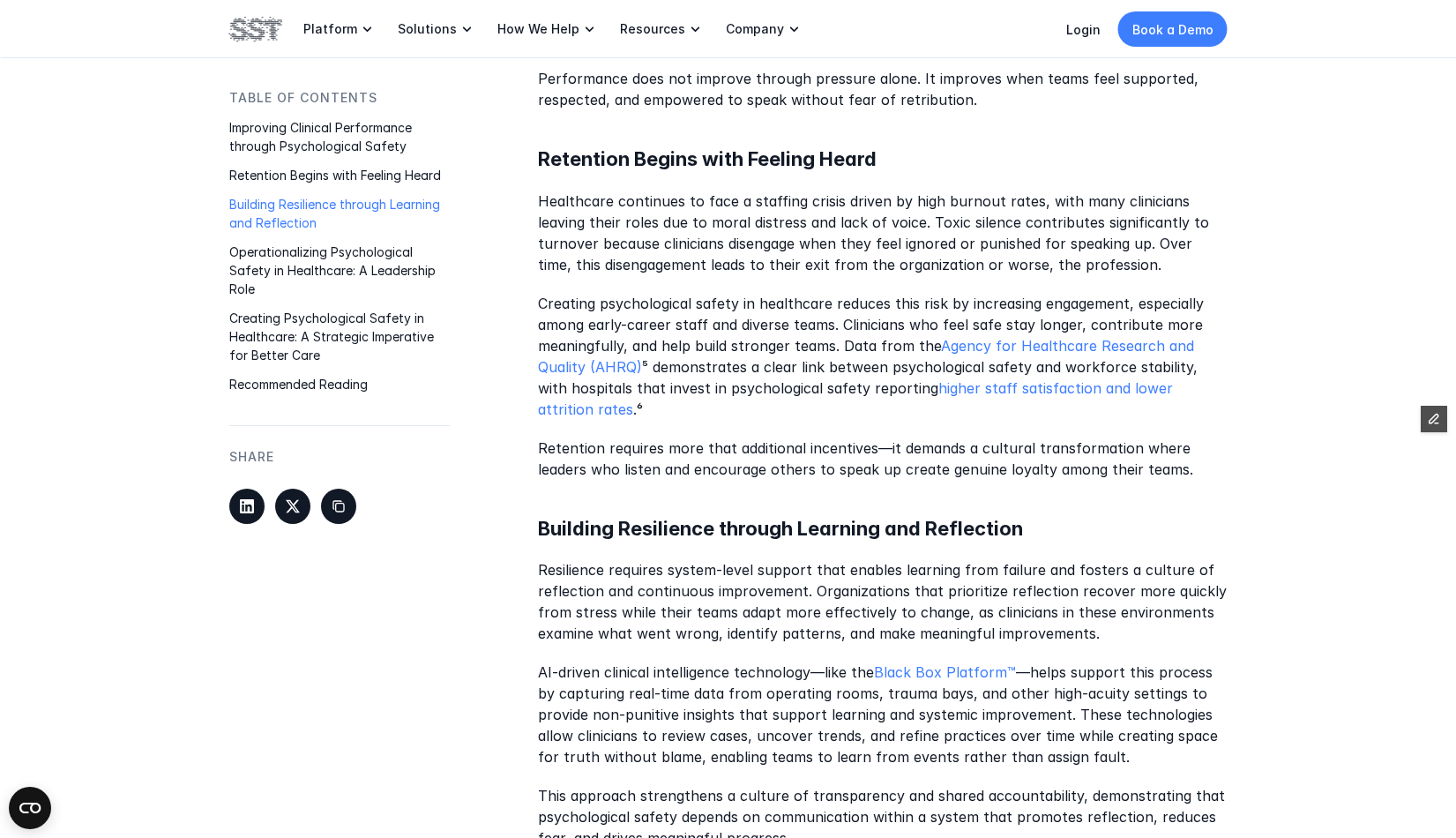
scroll to position [1217, 0]
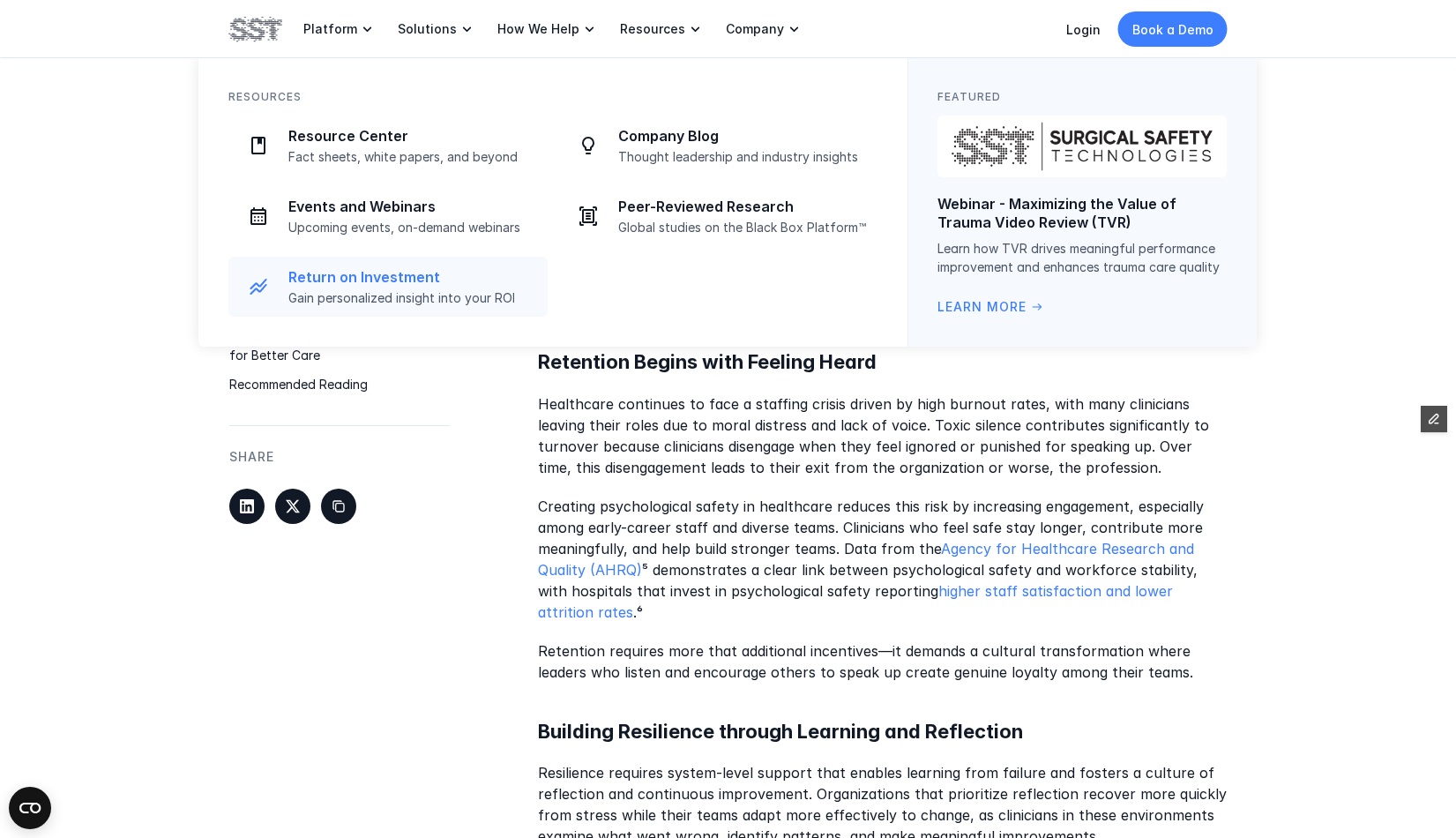
click at [393, 299] on p "Gain personalized insight into your ROI" at bounding box center [412, 298] width 249 height 16
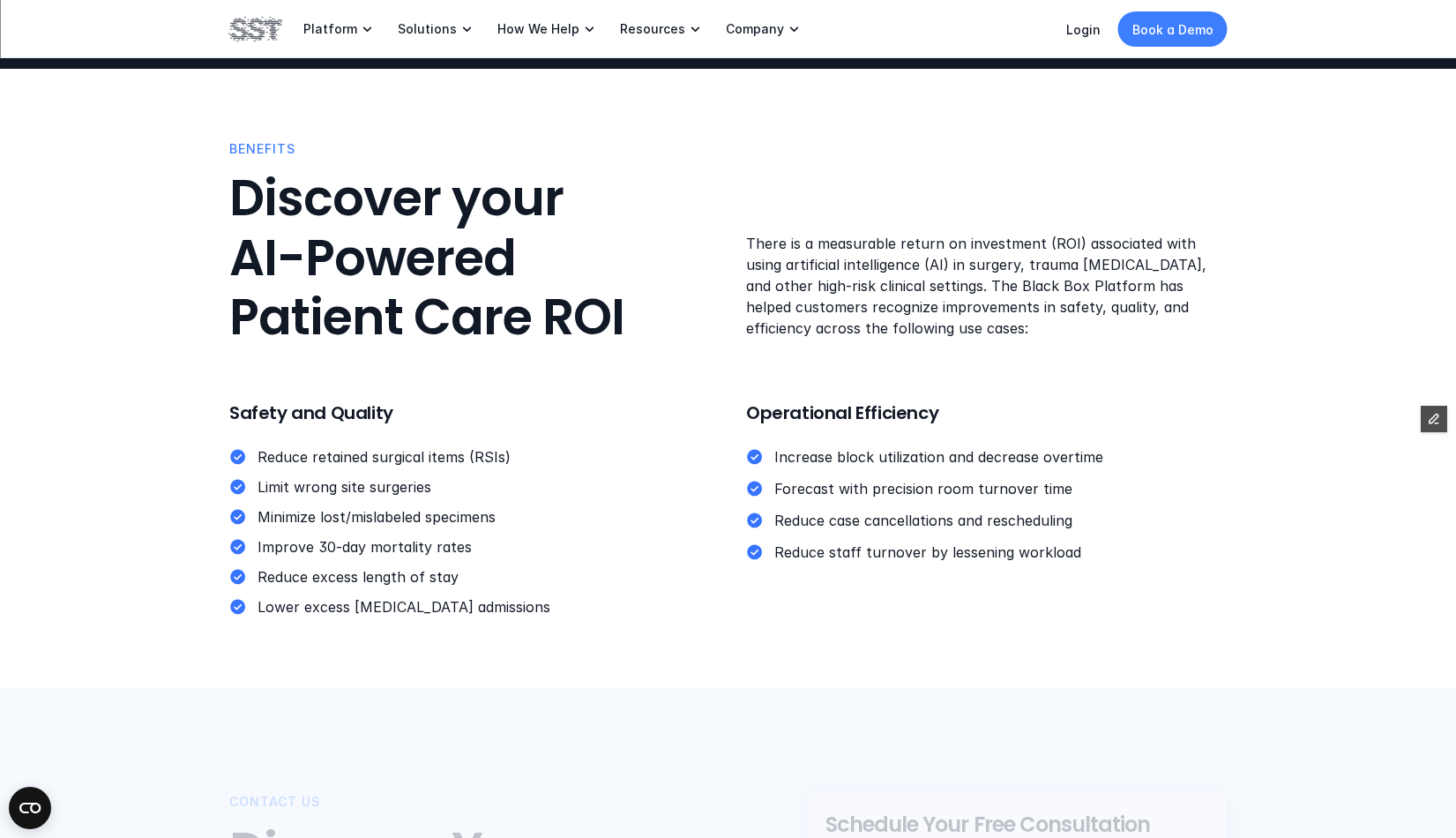
scroll to position [247, 0]
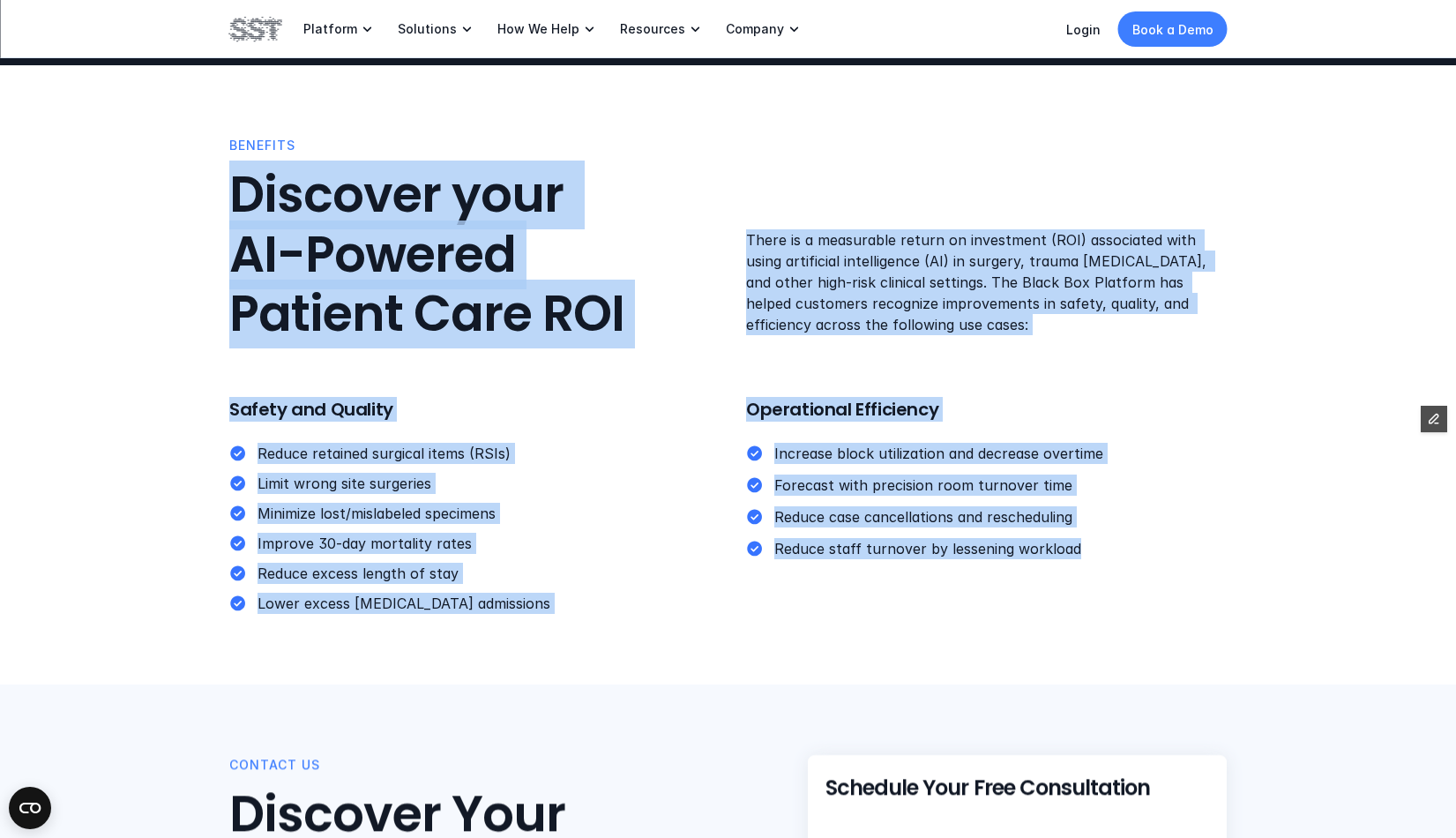
drag, startPoint x: 220, startPoint y: 185, endPoint x: 1129, endPoint y: 568, distance: 986.4
click at [1129, 568] on div "BENEFITS Discover your AI-Powered Patient Care ROI There is a measurable return…" at bounding box center [728, 375] width 1456 height 619
copy div "Discover your AI-Powered Patient Care ROI There is a measurable return on inves…"
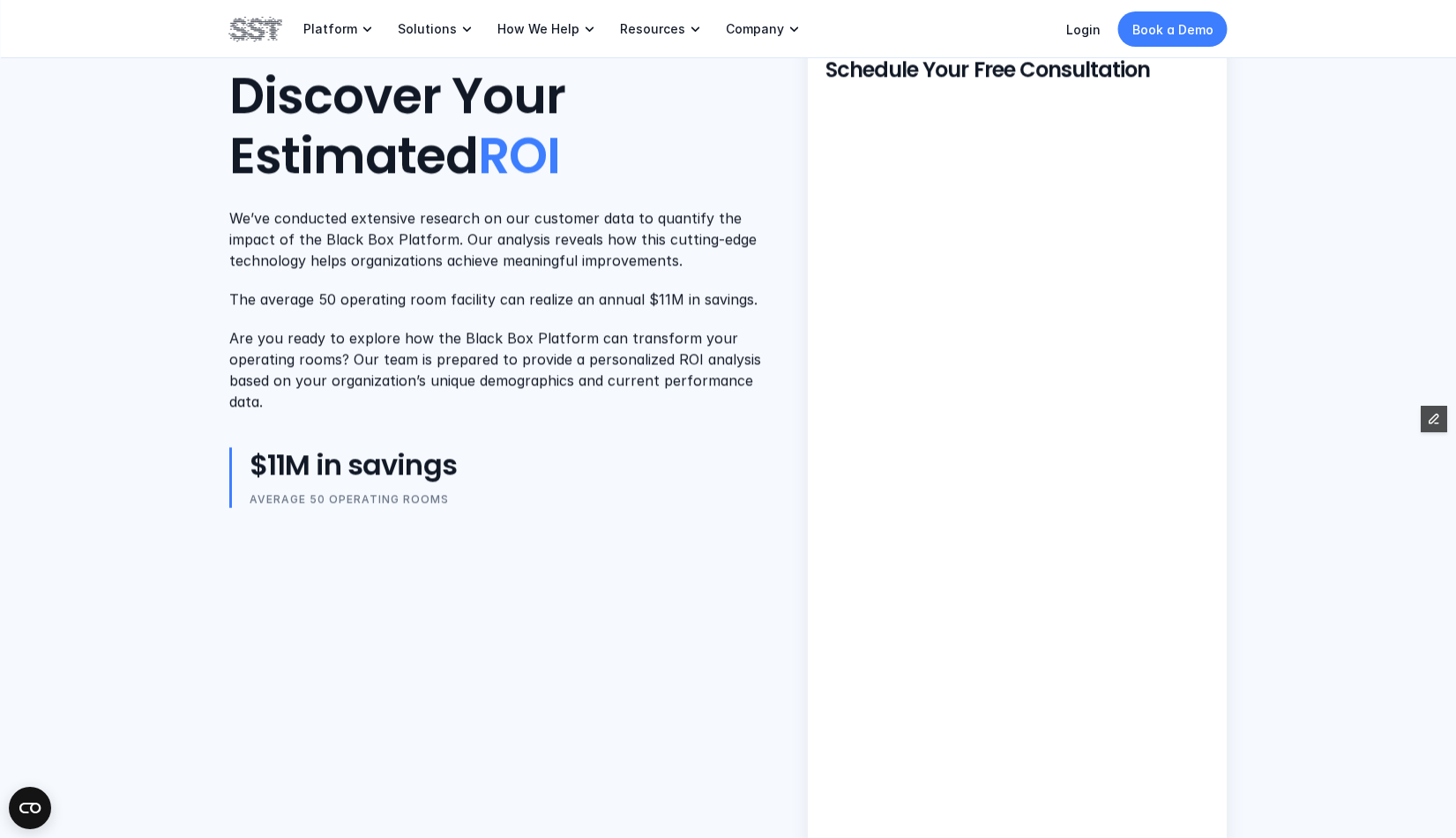
scroll to position [966, 0]
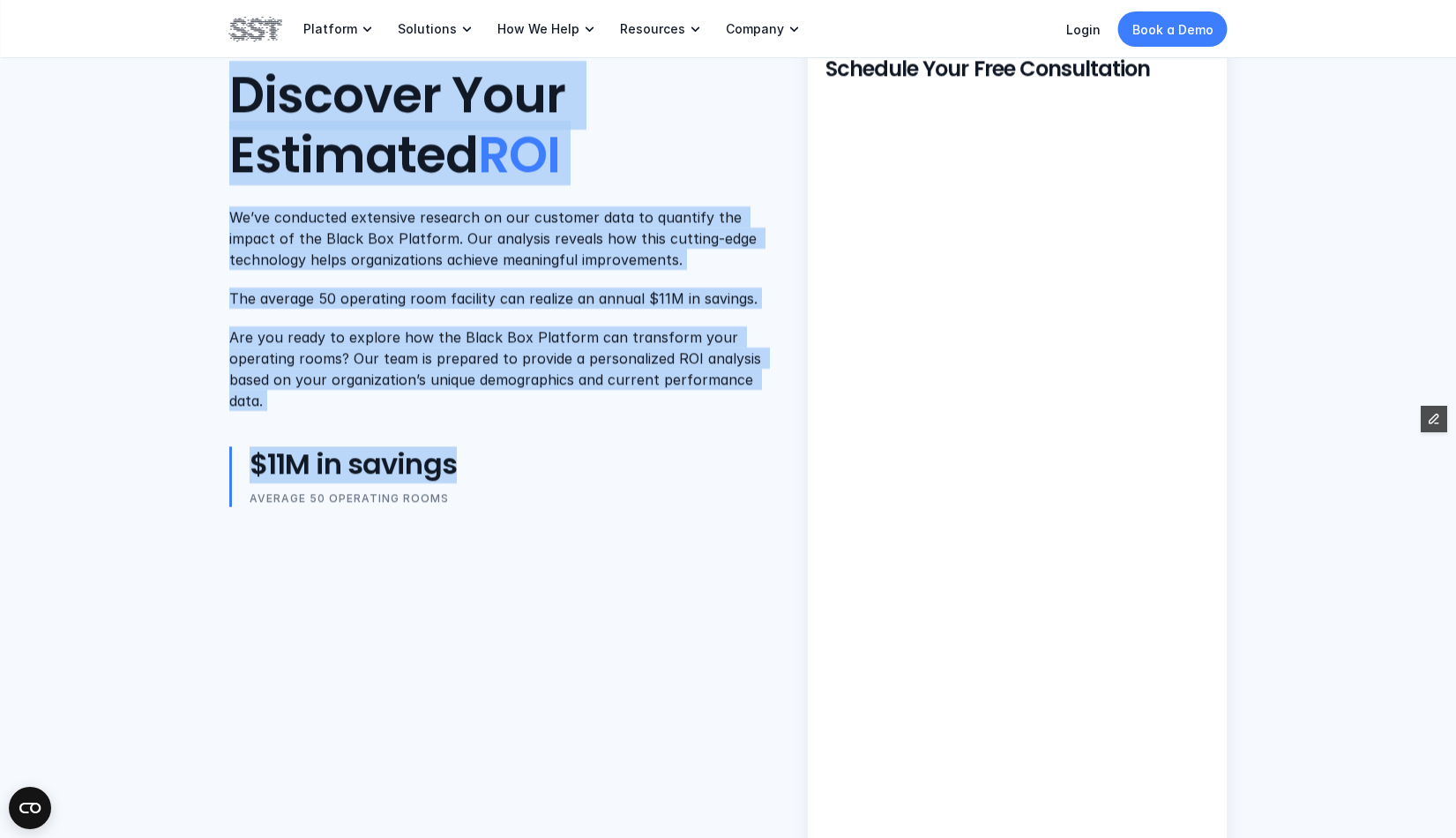
drag, startPoint x: 566, startPoint y: 510, endPoint x: 164, endPoint y: 77, distance: 590.8
click at [164, 77] on div "contact us Discover Your Estimated ROI We’ve conducted extensive research on ou…" at bounding box center [728, 542] width 1456 height 1153
click at [292, 102] on h2 "Discover Your Estimated ROI" at bounding box center [501, 125] width 544 height 118
drag, startPoint x: 232, startPoint y: 91, endPoint x: 450, endPoint y: 498, distance: 461.7
click at [450, 498] on div "contact us Discover Your Estimated ROI We’ve conducted extensive research on ou…" at bounding box center [501, 271] width 544 height 470
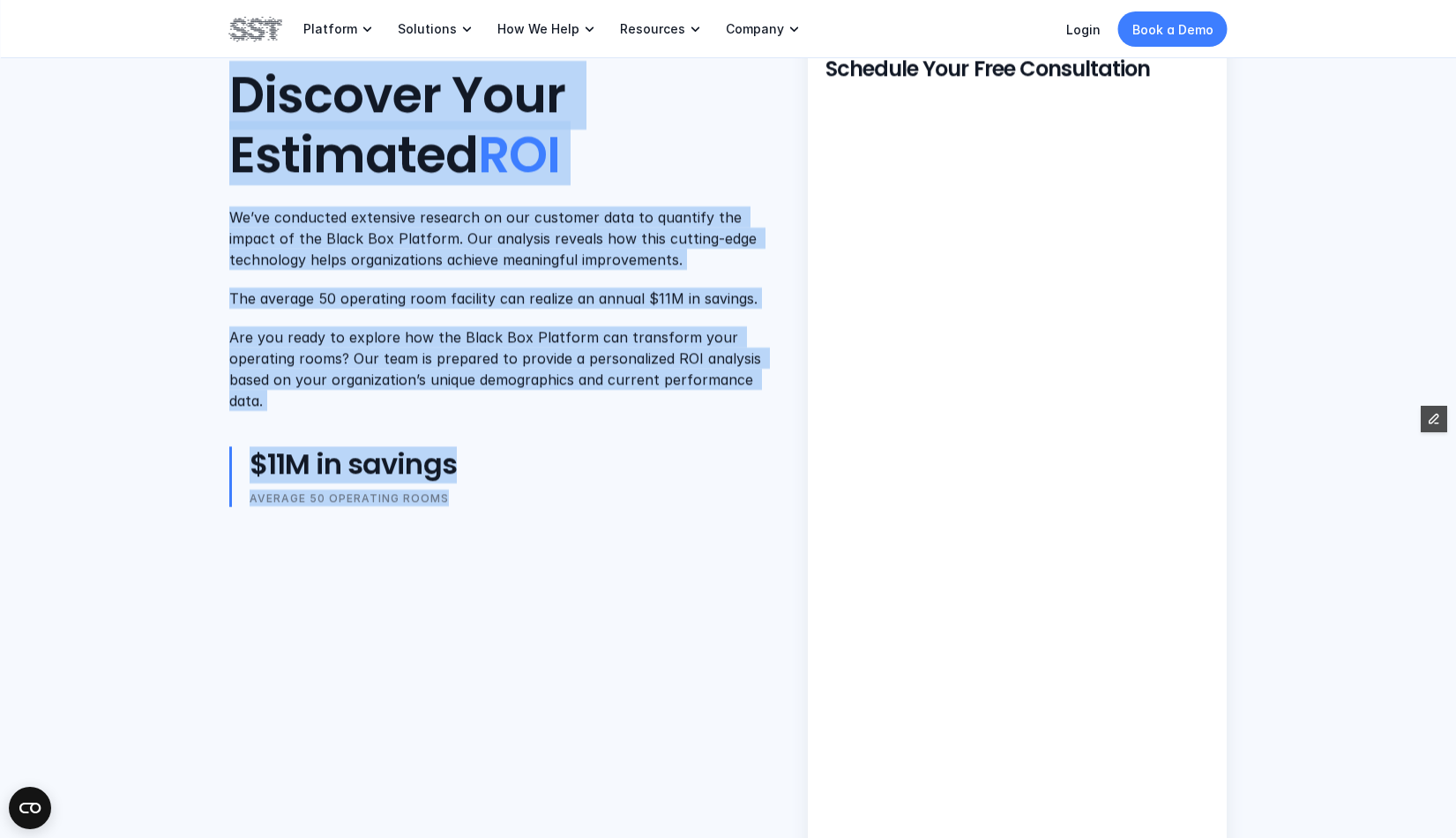
copy div "Discover Your Estimated ROI We’ve conducted extensive research on our customer …"
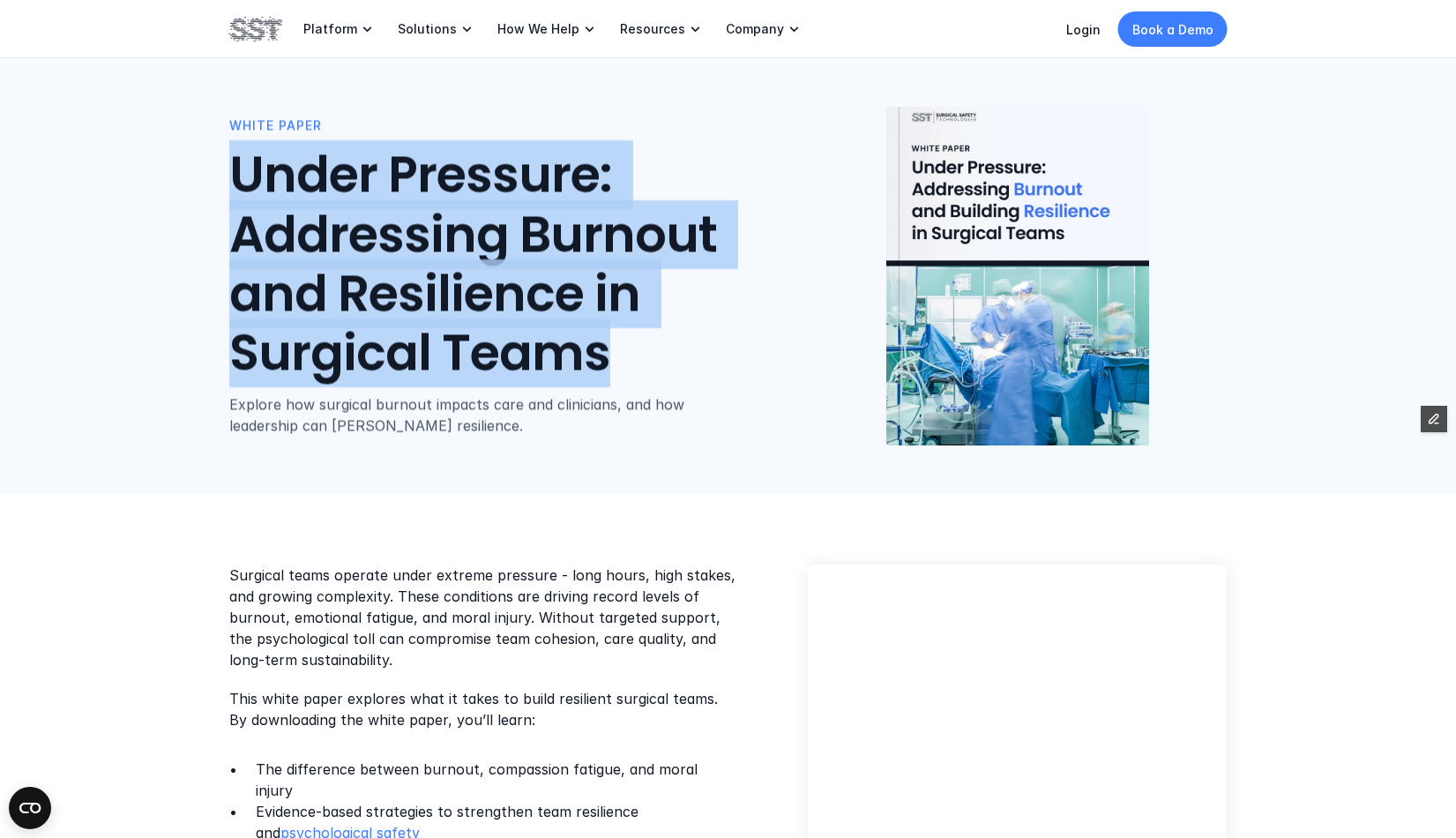
drag, startPoint x: 643, startPoint y: 358, endPoint x: 159, endPoint y: 185, distance: 514.0
click at [159, 185] on div "White Paper Under Pressure: Addressing Burnout and Resilience in Surgical Teams…" at bounding box center [728, 247] width 1456 height 494
copy h1 "Under Pressure: Addressing Burnout and Resilience in Surgical Teams"
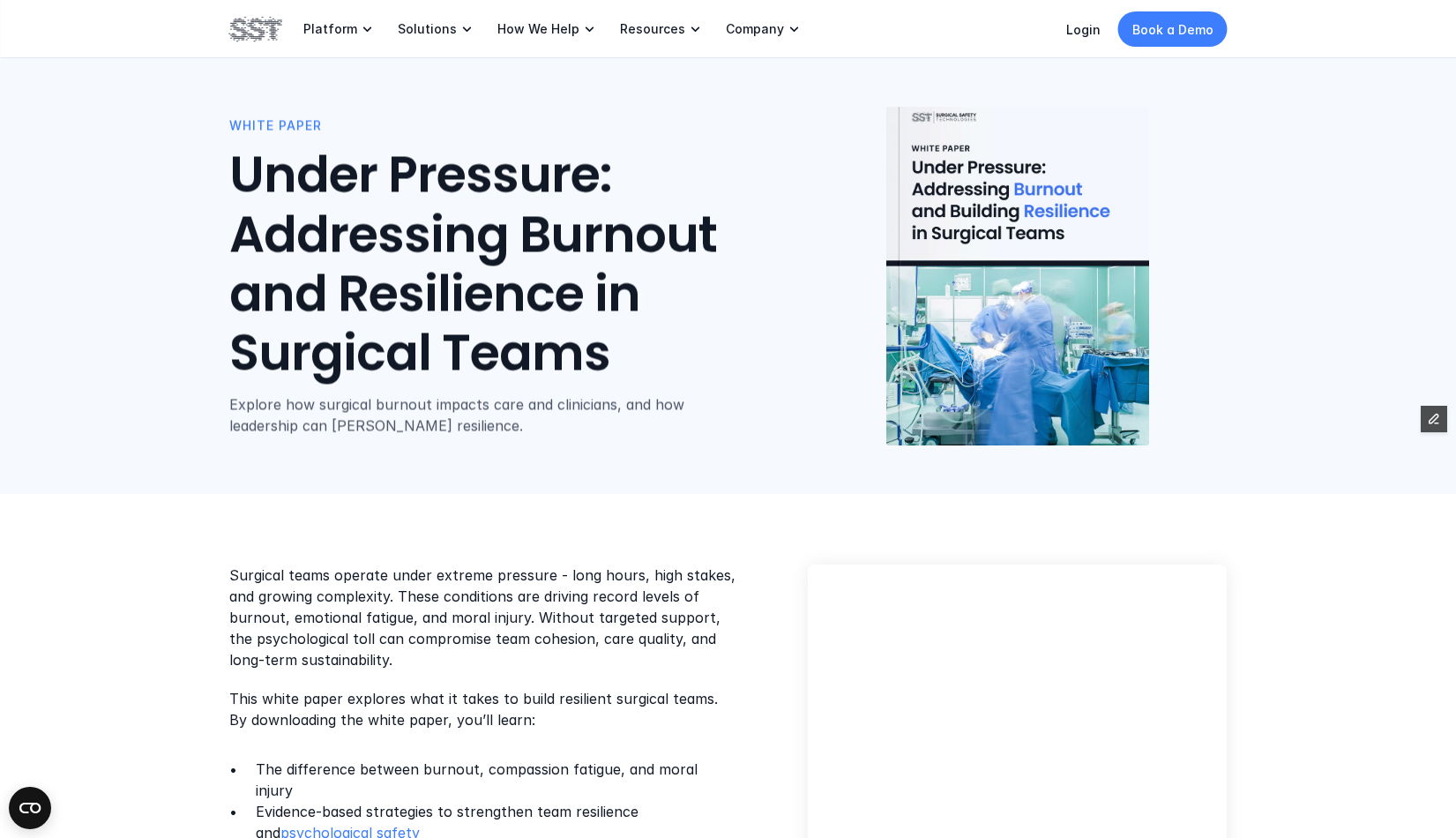
click at [637, 410] on p "Explore how surgical burnout impacts care and clinicians, and how leadership ca…" at bounding box center [489, 415] width 521 height 42
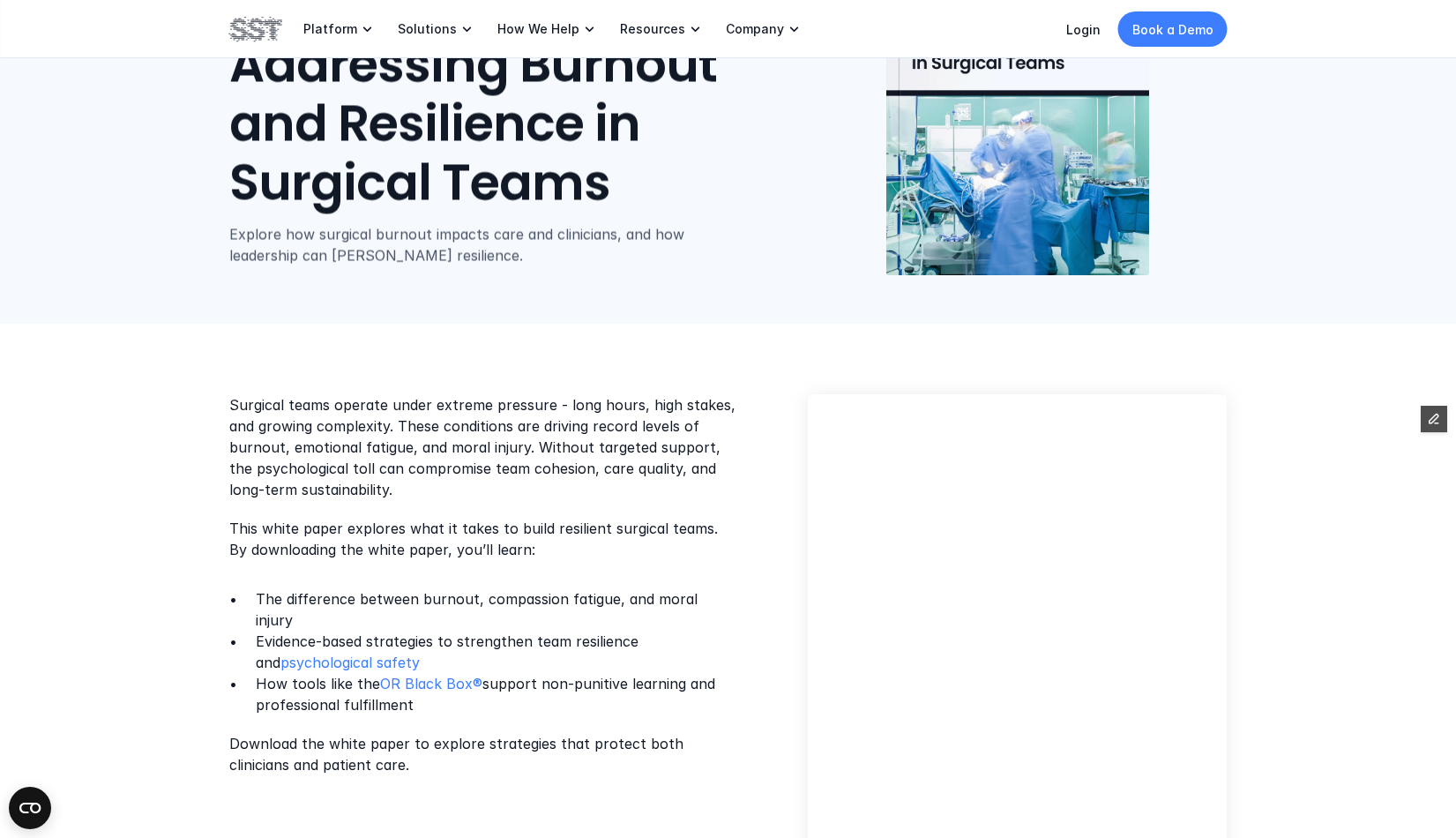
scroll to position [237, 0]
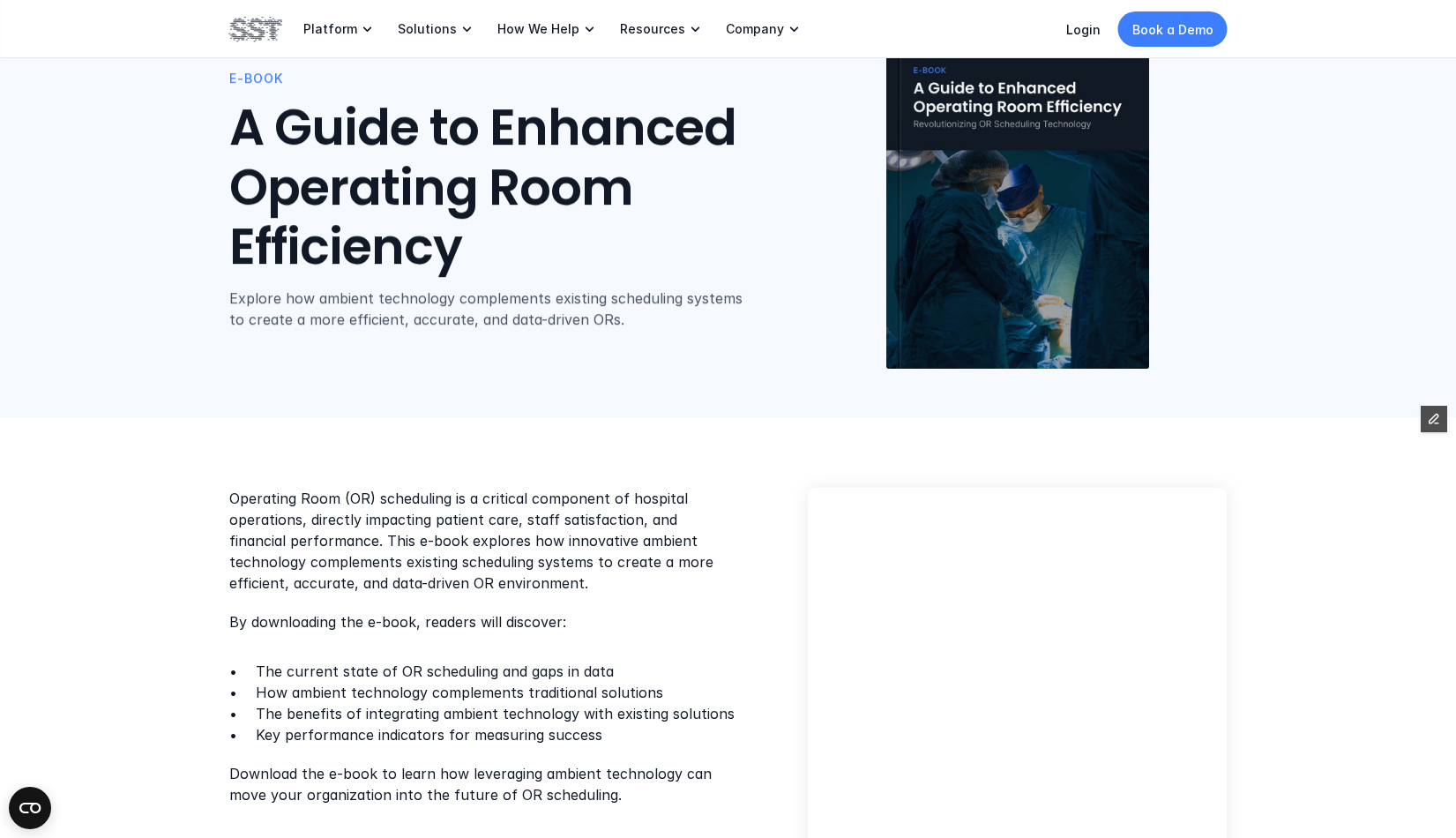
scroll to position [78, 0]
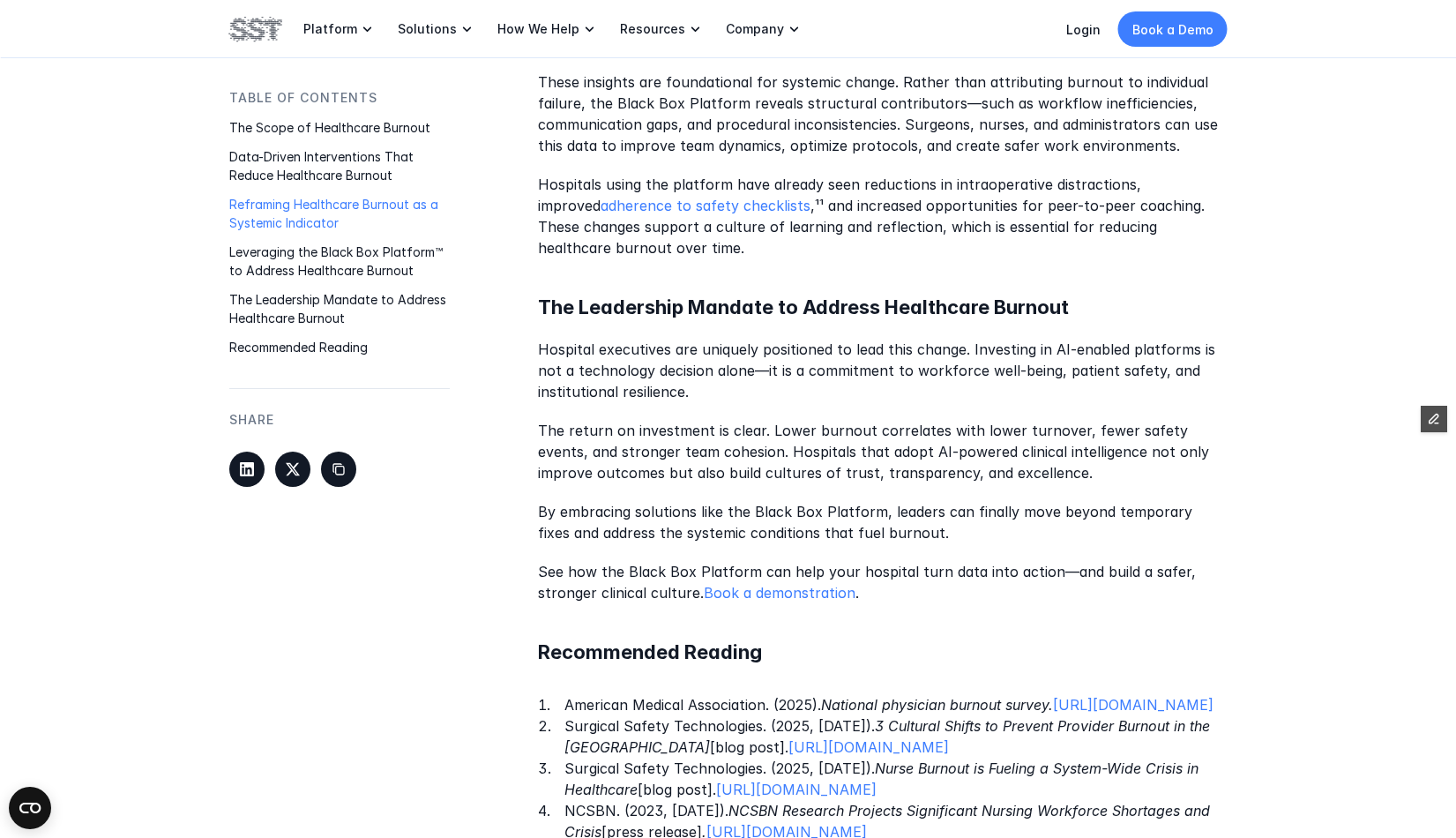
scroll to position [2361, 0]
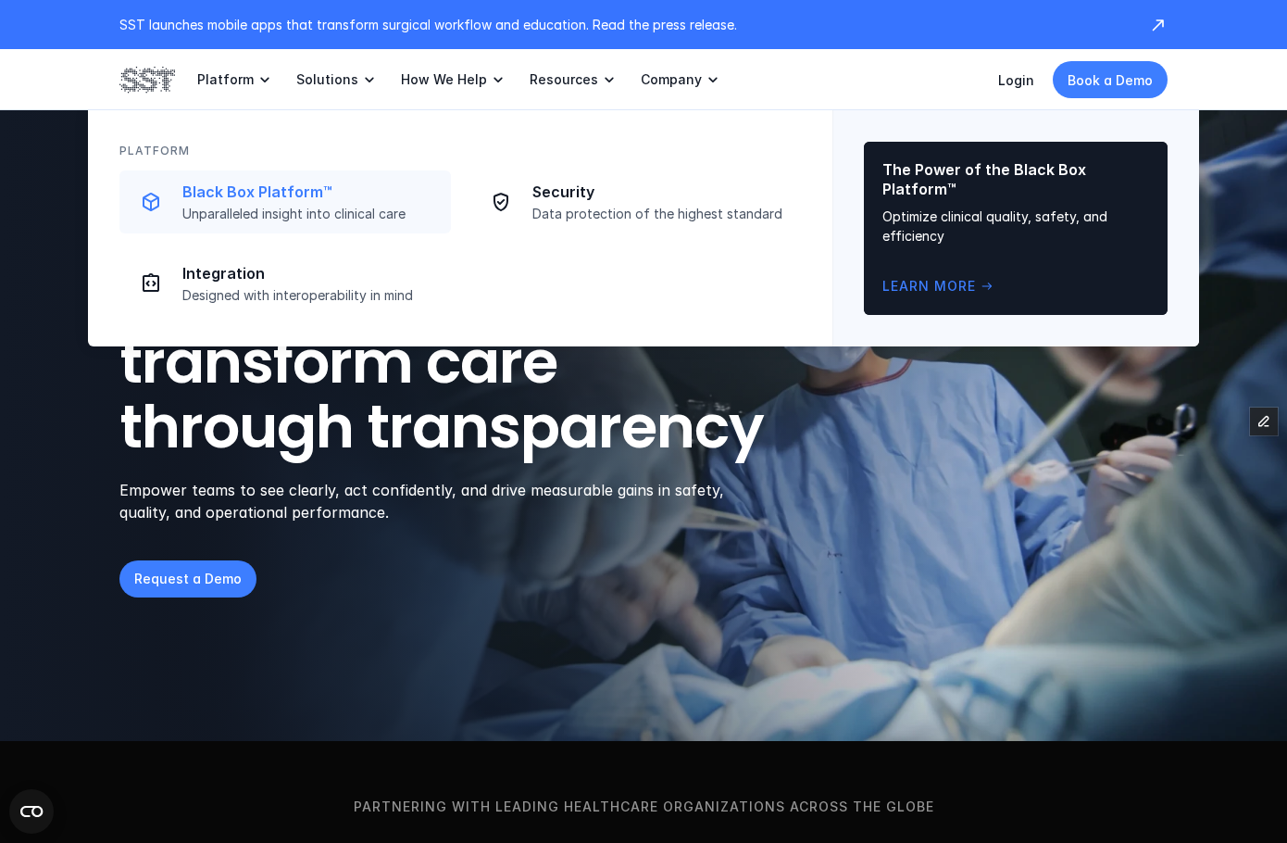
click at [246, 216] on p "Unparalleled insight into clinical care" at bounding box center [310, 214] width 257 height 17
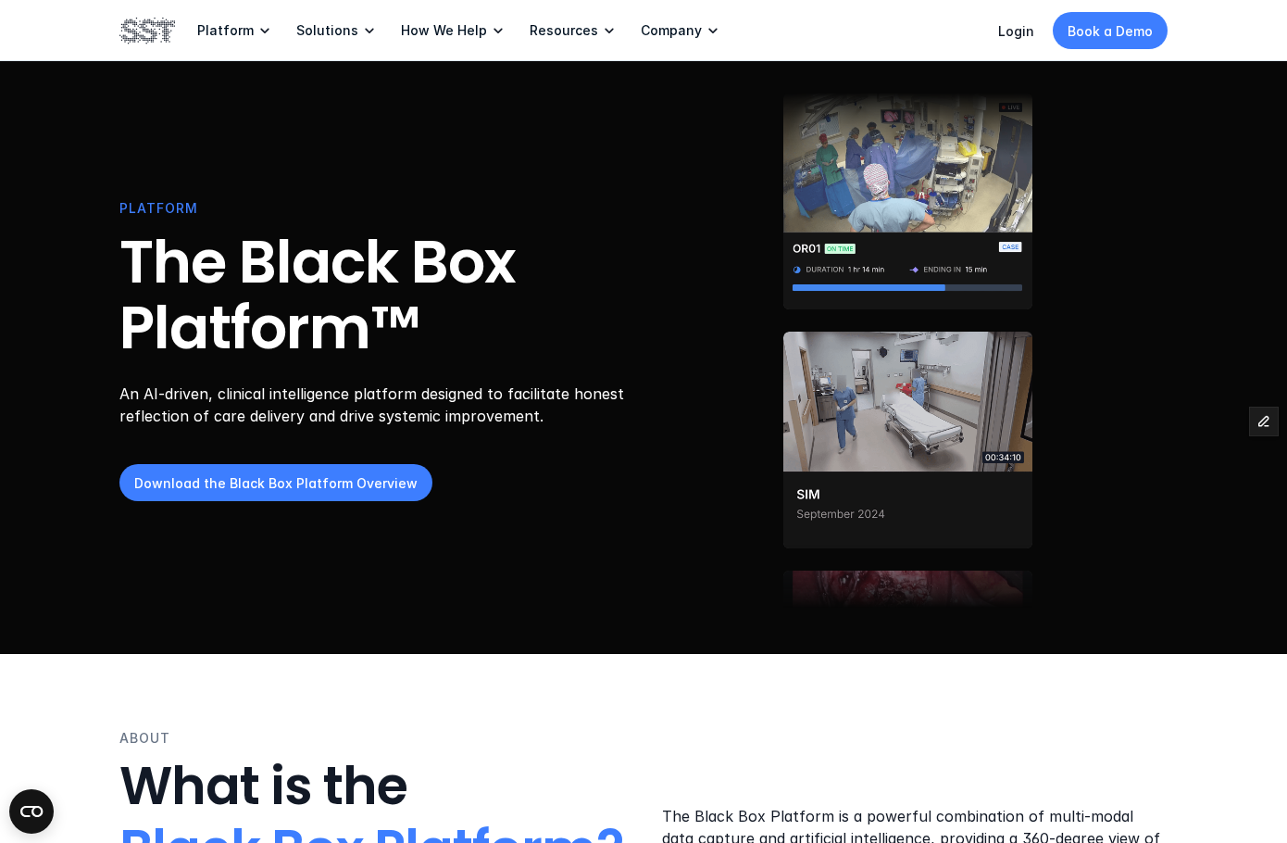
click at [353, 495] on link "Download the Black Box Platform Overview" at bounding box center [275, 483] width 313 height 37
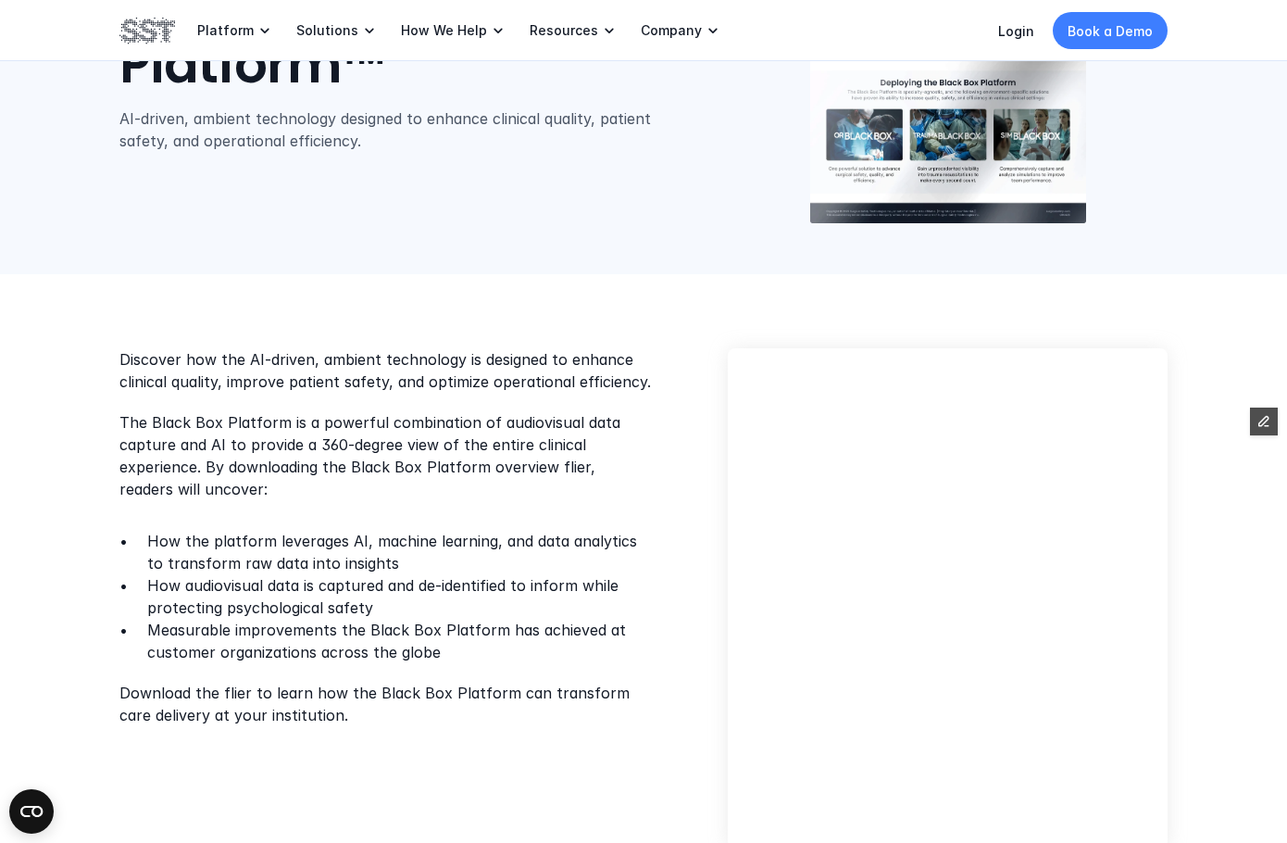
scroll to position [276, 0]
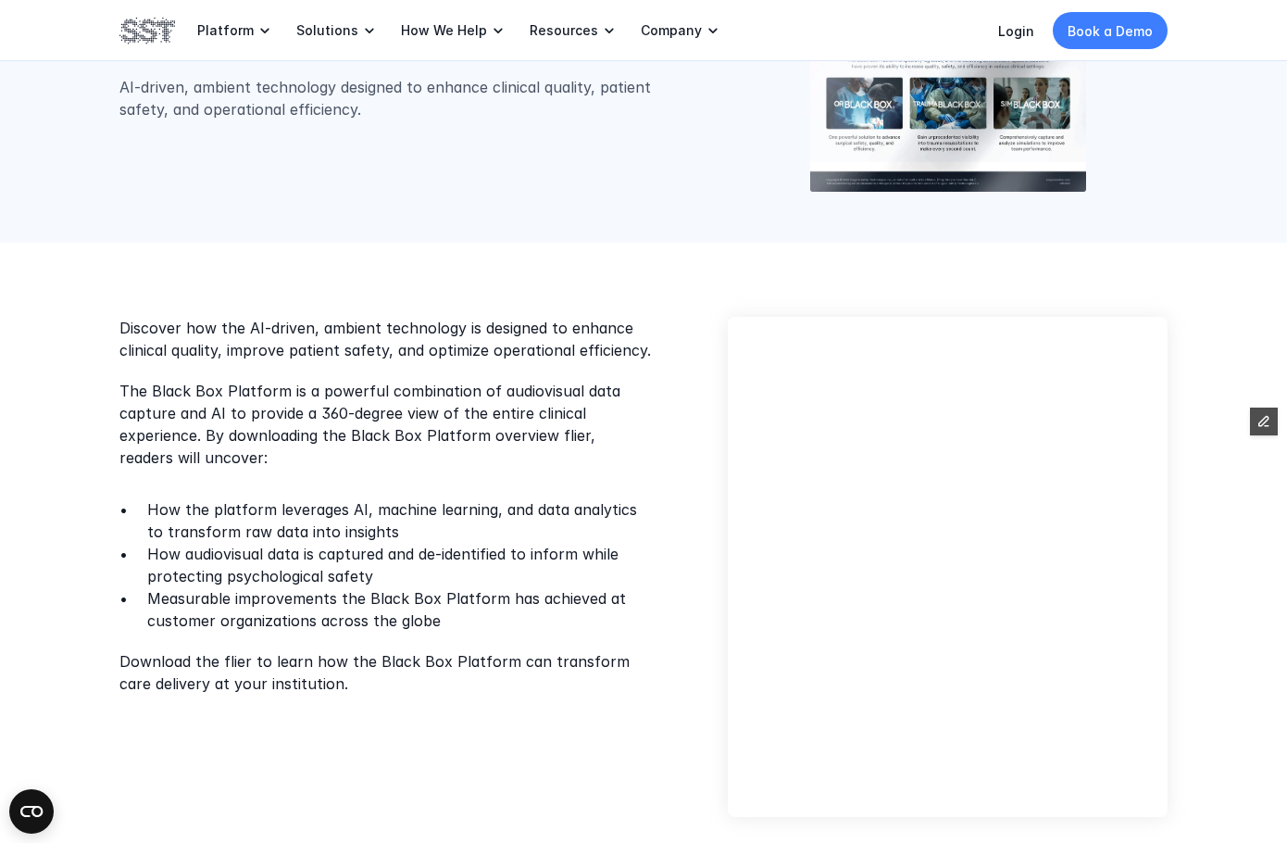
drag, startPoint x: 381, startPoint y: 689, endPoint x: 74, endPoint y: 311, distance: 487.1
click at [74, 311] on div "Discover how the AI-driven, ambient technology is designed to enhance clinical …" at bounding box center [643, 567] width 1287 height 648
copy div "Discover how the AI-driven, ambient technology is designed to enhance clinical …"
